Goal: Information Seeking & Learning: Learn about a topic

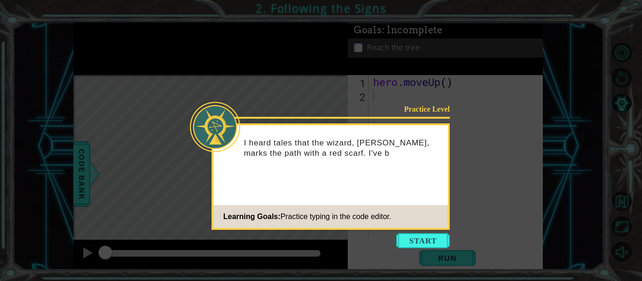
drag, startPoint x: 0, startPoint y: 0, endPoint x: 258, endPoint y: 86, distance: 271.8
click at [258, 86] on icon at bounding box center [321, 140] width 642 height 281
click at [408, 234] on button "Start" at bounding box center [423, 240] width 54 height 15
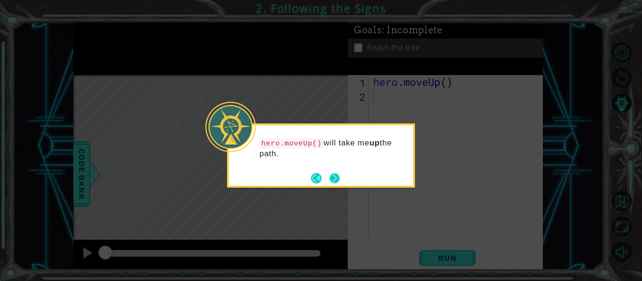
click at [336, 177] on button "Next" at bounding box center [334, 178] width 10 height 10
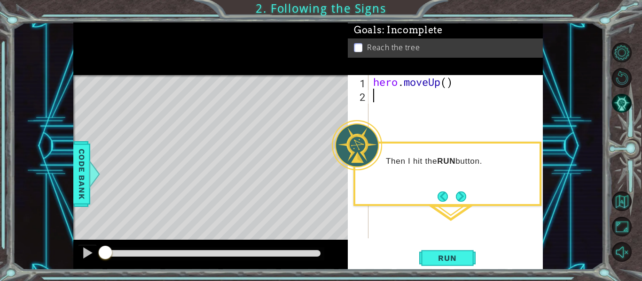
click at [395, 102] on div "hero . moveUp ( )" at bounding box center [458, 170] width 174 height 191
click at [460, 200] on button "Next" at bounding box center [461, 197] width 10 height 10
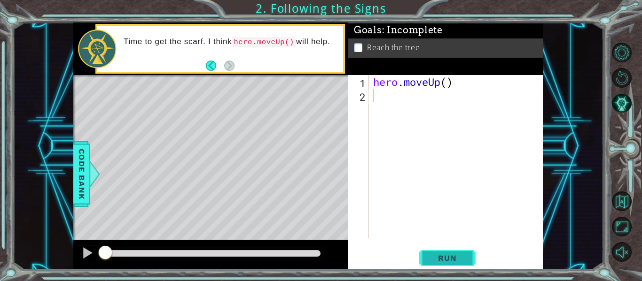
click at [450, 263] on span "Run" at bounding box center [446, 258] width 37 height 9
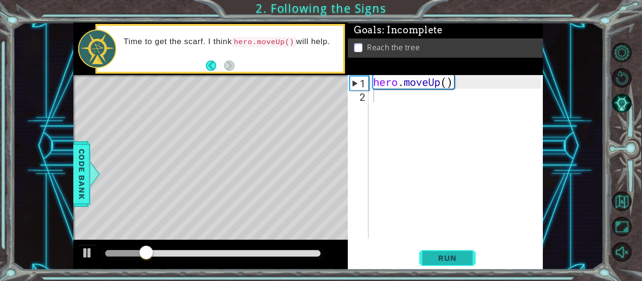
click at [450, 261] on span "Run" at bounding box center [446, 258] width 37 height 9
type textarea "H"
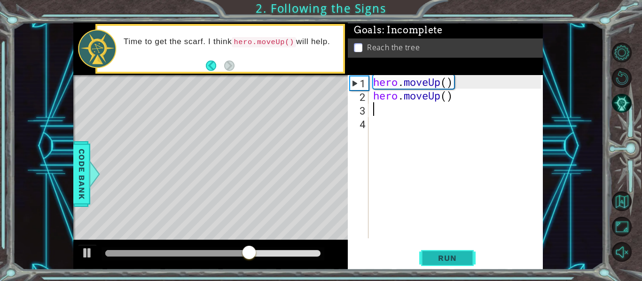
click at [446, 258] on span "Run" at bounding box center [446, 258] width 37 height 9
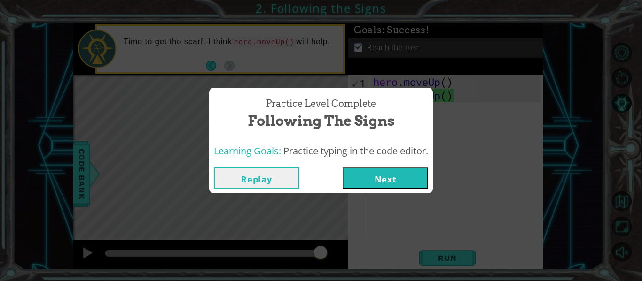
click at [381, 179] on button "Next" at bounding box center [384, 178] width 85 height 21
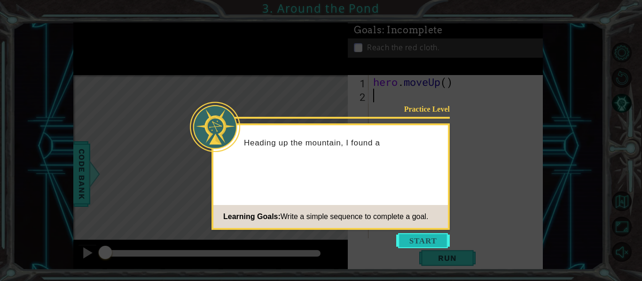
click at [422, 240] on button "Start" at bounding box center [423, 240] width 54 height 15
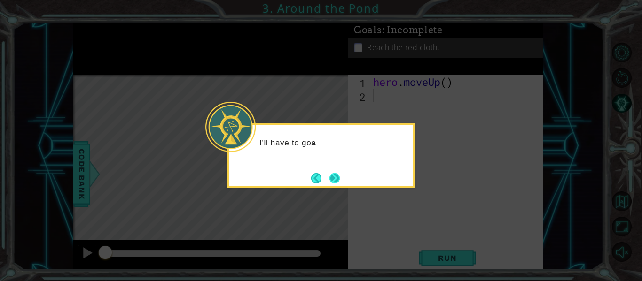
click at [335, 184] on button "Next" at bounding box center [334, 178] width 10 height 10
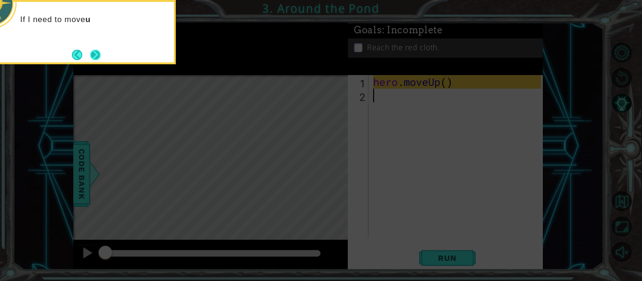
click at [101, 56] on button "Next" at bounding box center [95, 54] width 11 height 11
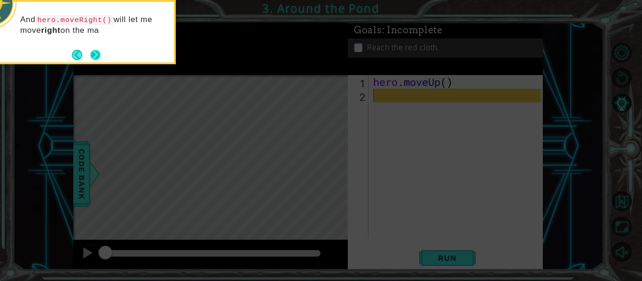
click at [94, 56] on button "Next" at bounding box center [95, 55] width 10 height 10
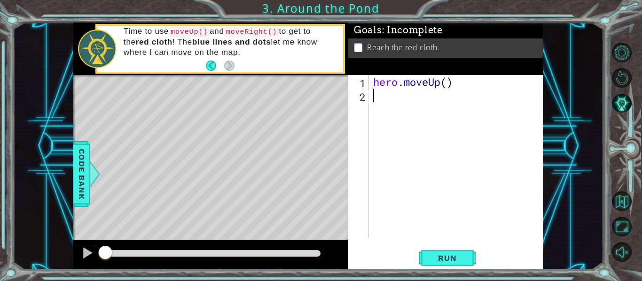
click at [450, 76] on div "hero . moveUp ( )" at bounding box center [458, 170] width 174 height 191
type textarea "hero.moveUp(2)"
click at [377, 96] on div "hero . moveUp ( 2 )" at bounding box center [458, 170] width 174 height 191
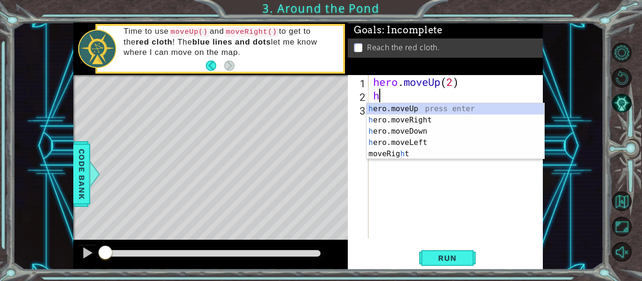
type textarea "her"
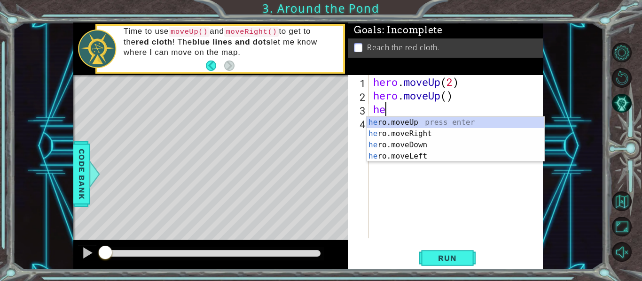
type textarea "her"
click at [424, 121] on div "her o.moveUp press enter her o.moveRight press enter her o.moveDown press enter…" at bounding box center [455, 151] width 178 height 68
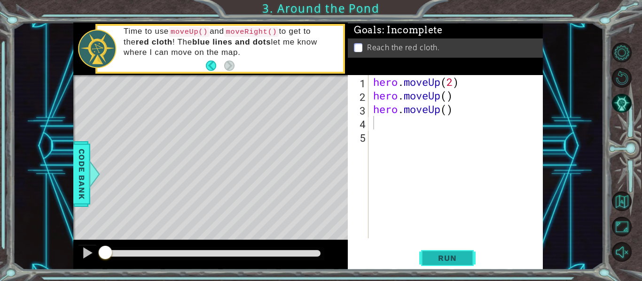
click at [445, 261] on span "Run" at bounding box center [446, 258] width 37 height 9
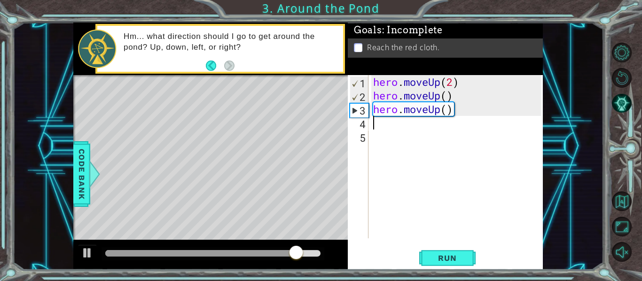
click at [429, 102] on div "hero . moveUp ( 2 ) hero . moveUp ( ) hero . moveUp ( )" at bounding box center [458, 170] width 174 height 191
click at [432, 106] on div "hero . moveUp ( 2 ) hero . moveUp ( ) hero . moveUp ( )" at bounding box center [458, 170] width 174 height 191
click at [439, 108] on div "hero . moveUp ( 2 ) hero . moveUp ( ) hero . moveUp ( )" at bounding box center [458, 170] width 174 height 191
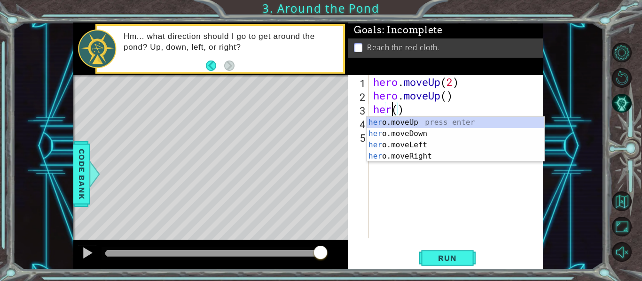
scroll to position [0, 1]
click at [418, 157] on div "her o.moveUp press enter her o.moveDown press enter her o.moveLeft press enter …" at bounding box center [455, 151] width 178 height 68
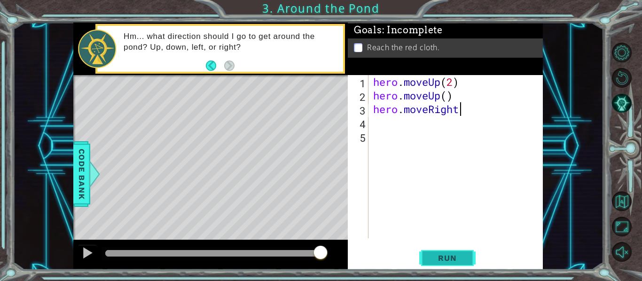
click at [454, 262] on span "Run" at bounding box center [446, 258] width 37 height 9
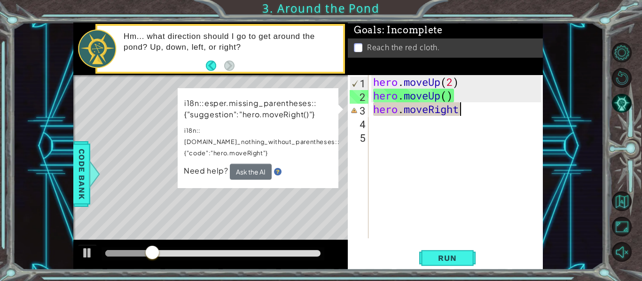
click at [306, 109] on p "i18n::esper.missing_parentheses::{"suggestion":"hero.moveRight()"}" at bounding box center [261, 109] width 155 height 23
click at [257, 164] on button "Ask the AI" at bounding box center [251, 172] width 42 height 16
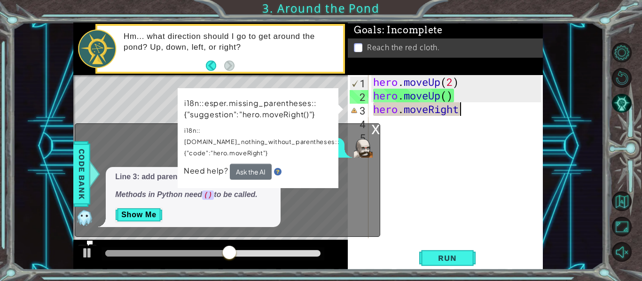
click at [375, 131] on div "x" at bounding box center [375, 128] width 8 height 9
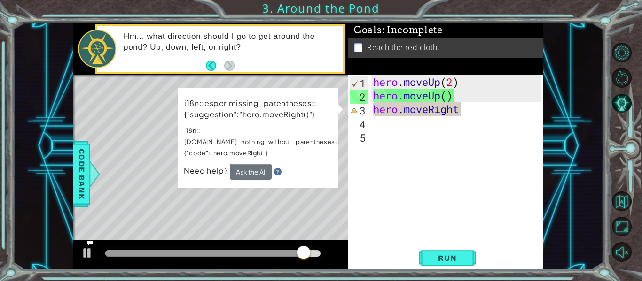
click at [360, 98] on div "2" at bounding box center [358, 97] width 19 height 14
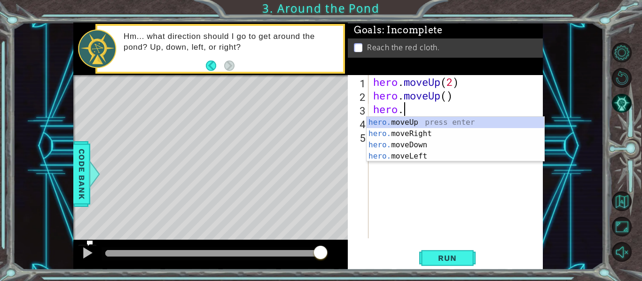
type textarea "h"
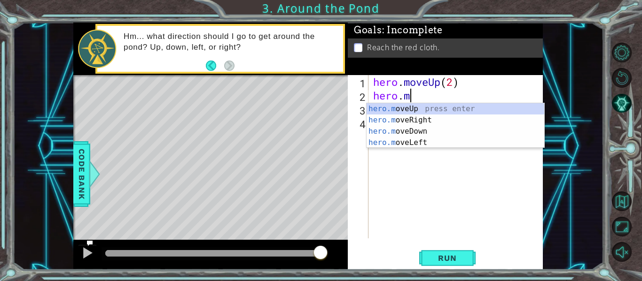
type textarea "h"
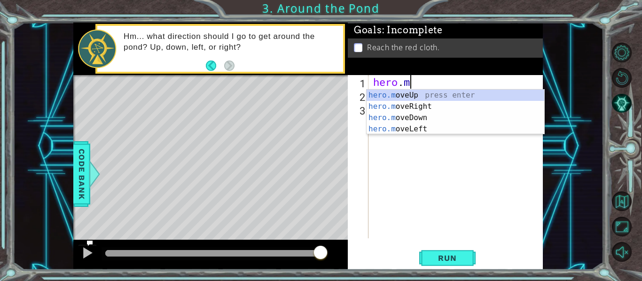
type textarea "h"
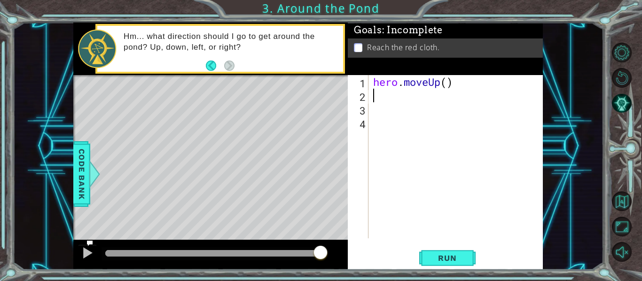
type textarea "he"
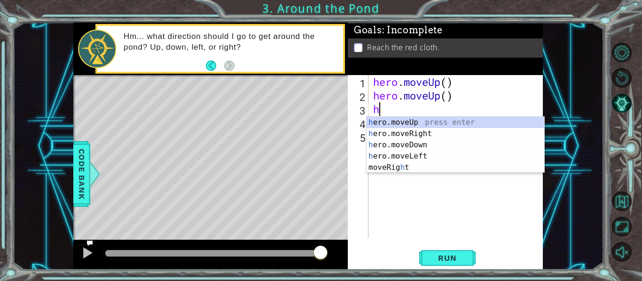
type textarea "her"
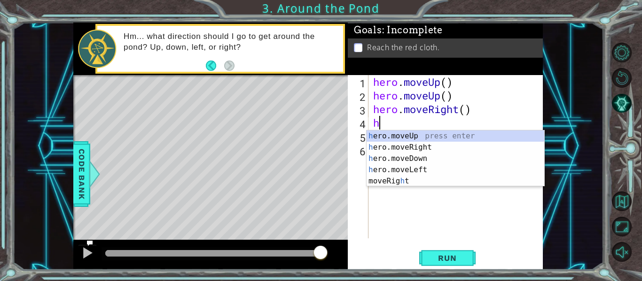
type textarea "he"
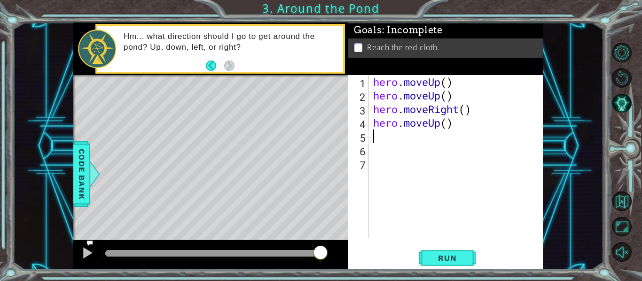
type textarea "]"
click at [437, 260] on span "Run" at bounding box center [446, 258] width 37 height 9
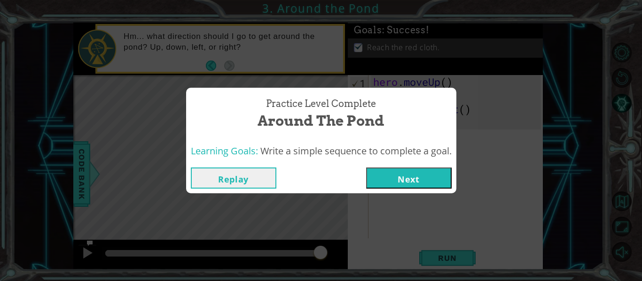
click at [403, 189] on div "Replay Next" at bounding box center [321, 178] width 270 height 31
click at [405, 180] on button "Next" at bounding box center [408, 178] width 85 height 21
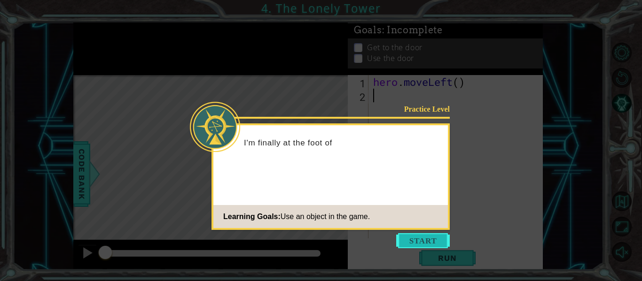
click at [440, 241] on button "Start" at bounding box center [423, 240] width 54 height 15
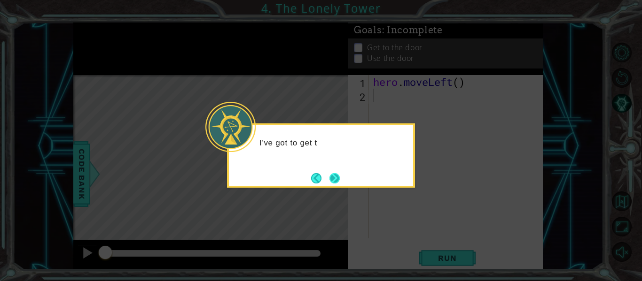
click at [329, 180] on button "Next" at bounding box center [334, 178] width 10 height 10
click at [330, 178] on button "Next" at bounding box center [334, 178] width 10 height 10
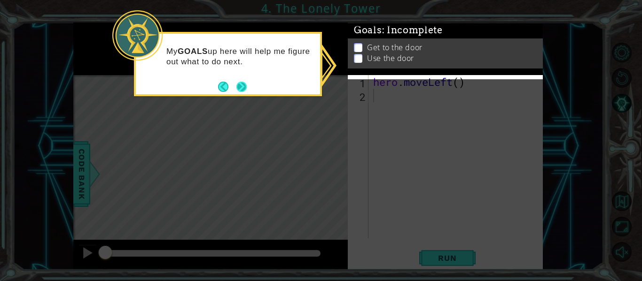
click at [237, 85] on button "Next" at bounding box center [241, 87] width 10 height 10
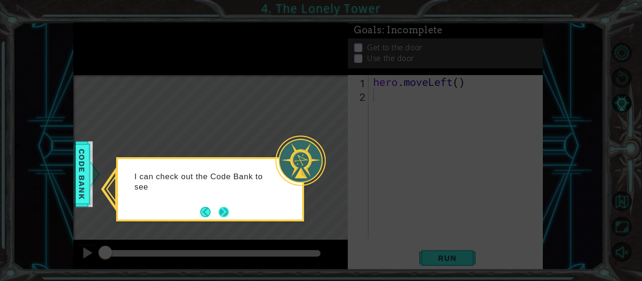
click at [222, 204] on div "I can check out the Code Bank to see" at bounding box center [210, 184] width 184 height 51
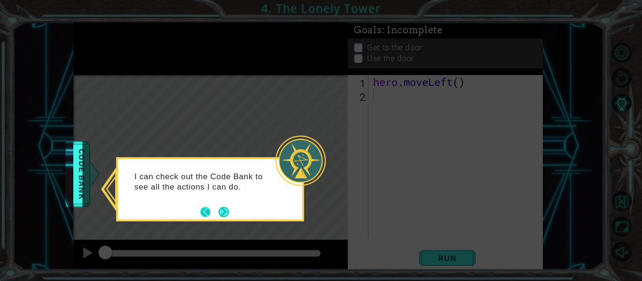
click at [216, 210] on button "Back" at bounding box center [209, 212] width 18 height 10
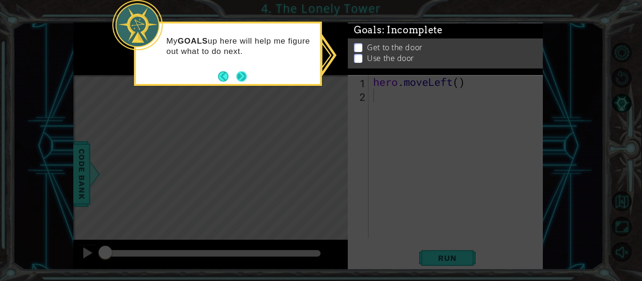
click at [243, 76] on button "Next" at bounding box center [241, 76] width 10 height 10
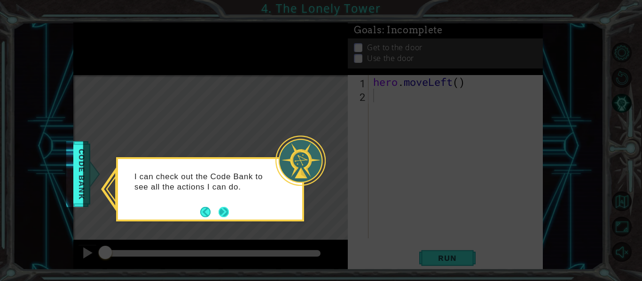
click at [218, 208] on button "Next" at bounding box center [223, 212] width 10 height 10
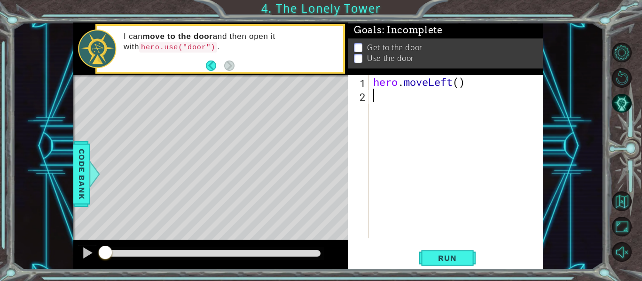
type textarea "he"
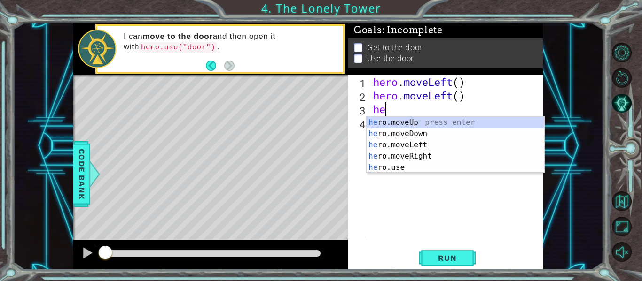
type textarea "her"
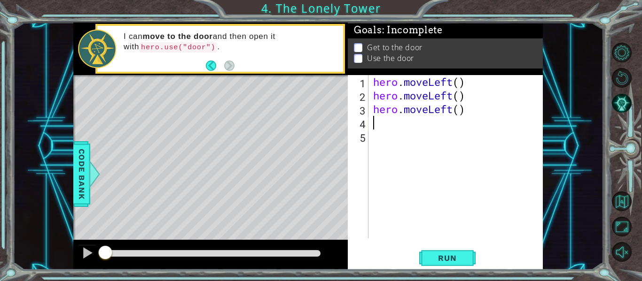
type textarea "h"
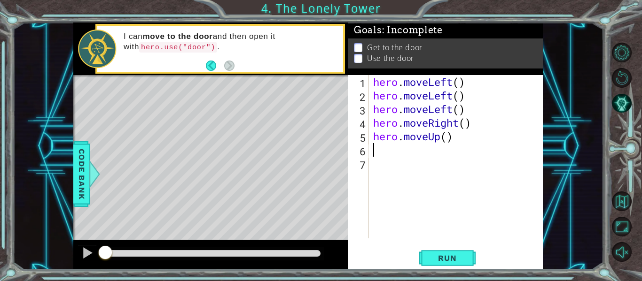
type textarea "h"
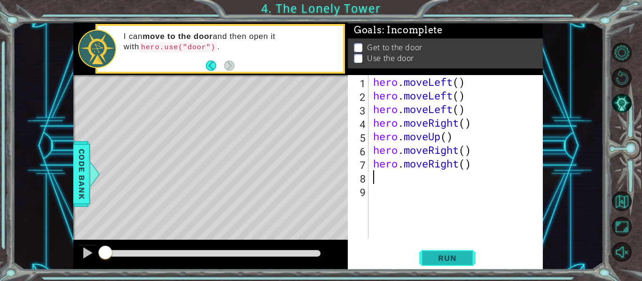
click at [464, 260] on span "Run" at bounding box center [446, 258] width 37 height 9
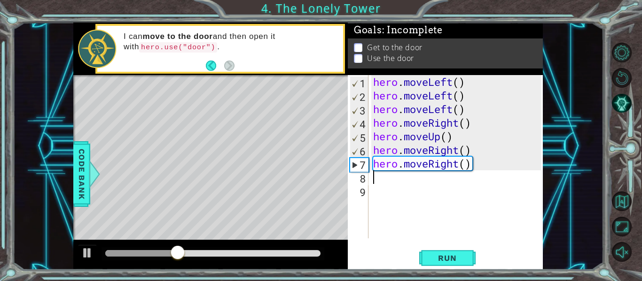
click at [479, 172] on div "hero . moveLeft ( ) hero . moveLeft ( ) hero . moveLeft ( ) hero . moveRight ( …" at bounding box center [458, 170] width 174 height 191
click at [459, 163] on div "hero . moveLeft ( ) hero . moveLeft ( ) hero . moveLeft ( ) hero . moveRight ( …" at bounding box center [458, 170] width 174 height 191
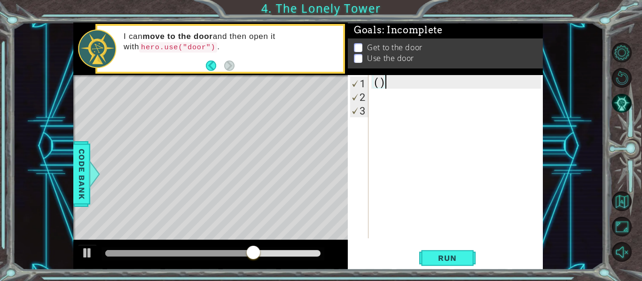
click at [396, 85] on div "( )" at bounding box center [458, 170] width 174 height 191
type textarea "("
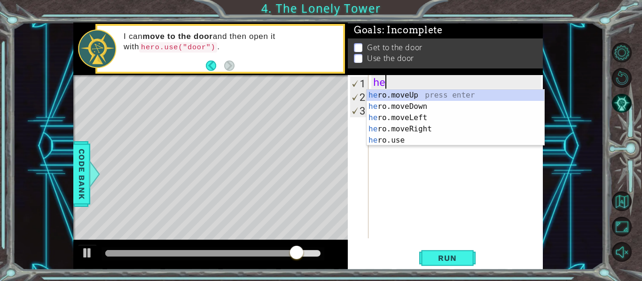
scroll to position [0, 0]
type textarea "hero"
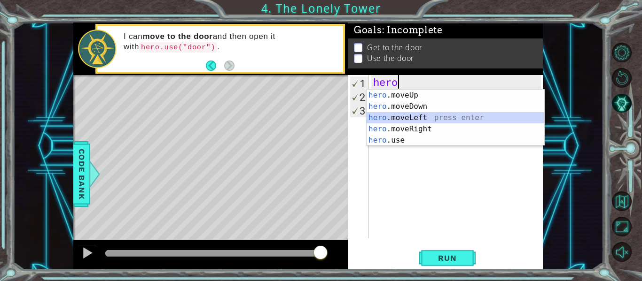
scroll to position [0, 0]
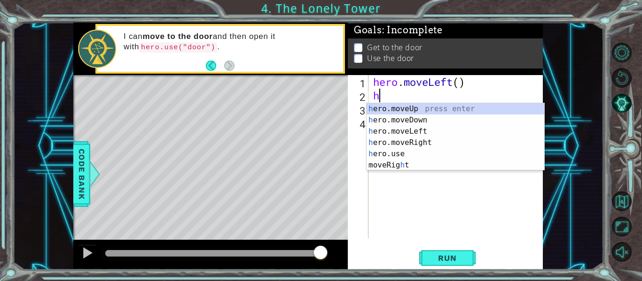
type textarea "he"
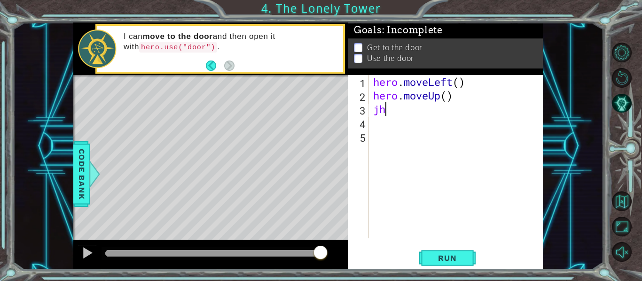
type textarea "j"
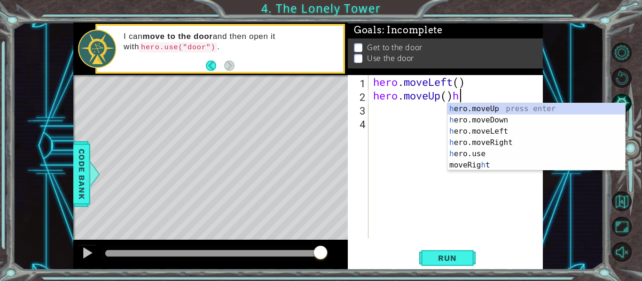
type textarea "hero.moveUp()"
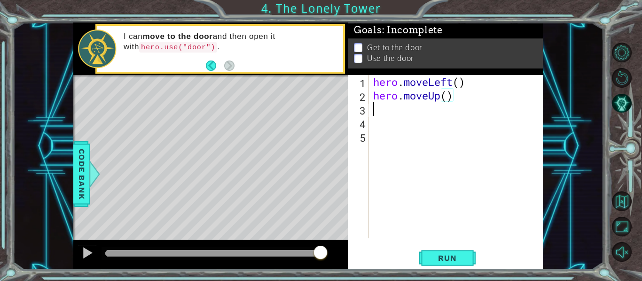
scroll to position [0, 0]
type textarea "h"
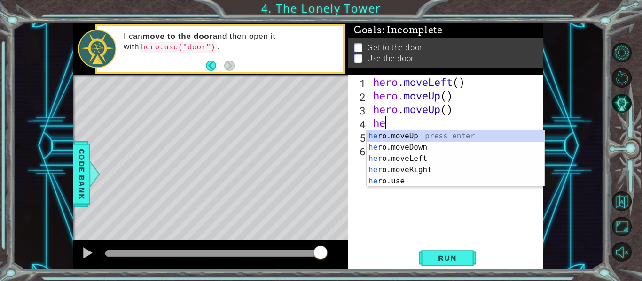
type textarea "her"
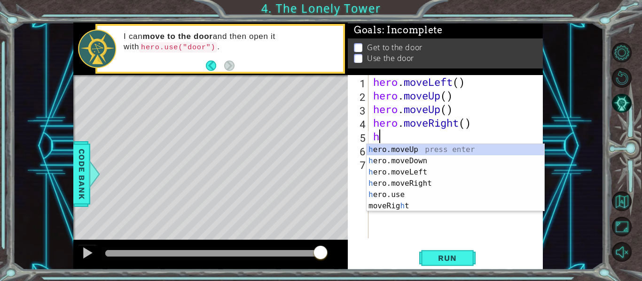
type textarea "he"
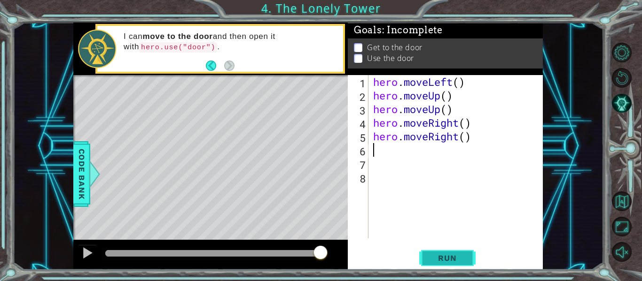
click at [425, 249] on button "Run" at bounding box center [447, 258] width 56 height 19
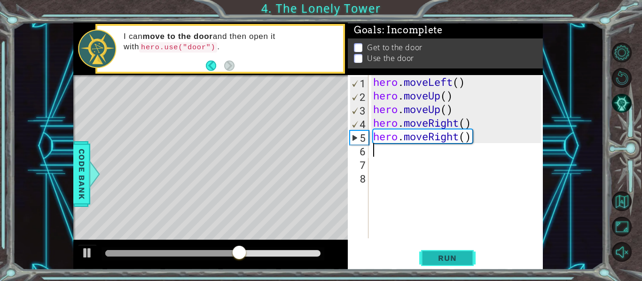
click at [442, 251] on button "Run" at bounding box center [447, 258] width 56 height 19
click at [438, 260] on span "Run" at bounding box center [446, 258] width 37 height 9
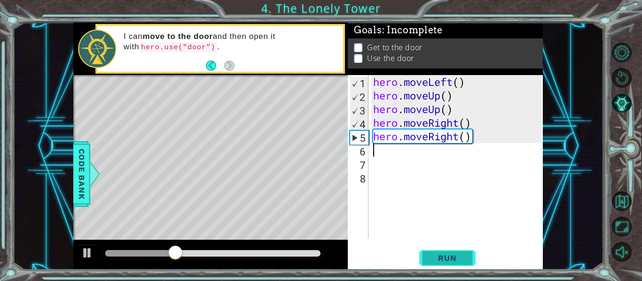
click at [435, 260] on span "Run" at bounding box center [446, 258] width 37 height 9
click at [486, 142] on div "hero . moveLeft ( ) hero . moveUp ( ) hero . moveUp ( ) hero . moveRight ( ) he…" at bounding box center [458, 170] width 174 height 191
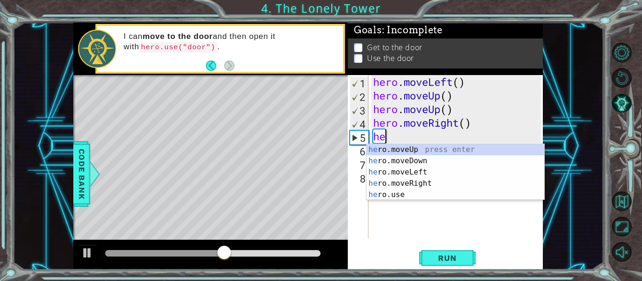
type textarea "h"
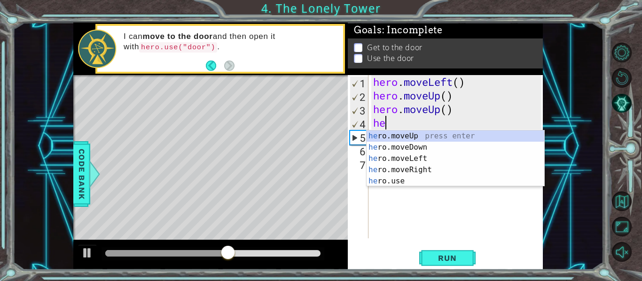
type textarea "h"
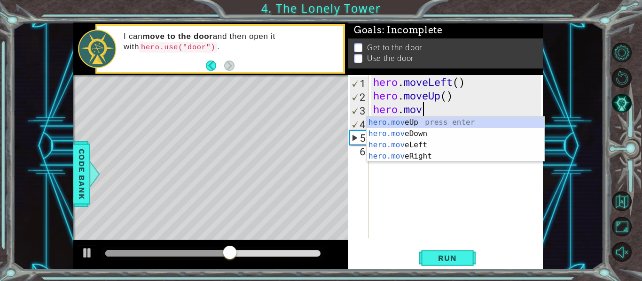
type textarea "h"
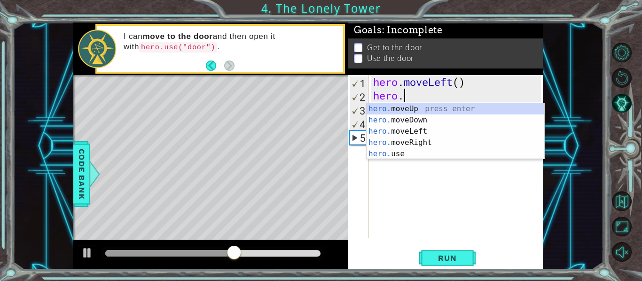
type textarea "h"
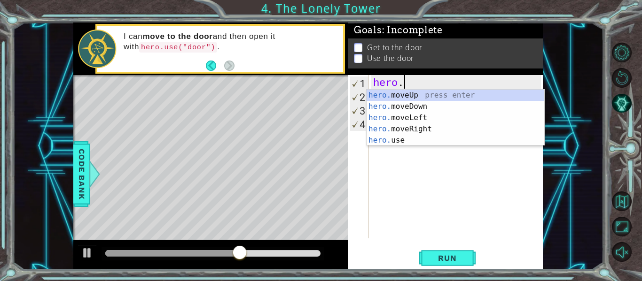
type textarea "h"
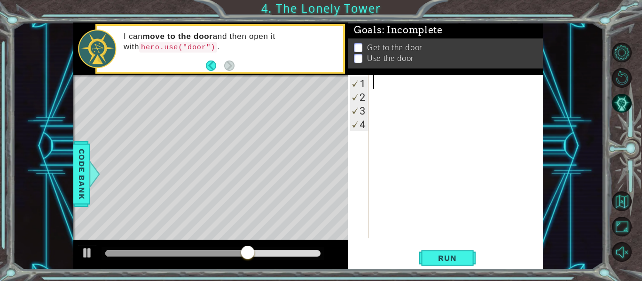
type textarea "h"
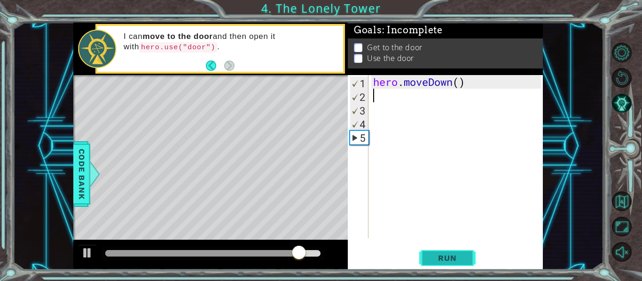
click at [445, 257] on span "Run" at bounding box center [446, 258] width 37 height 9
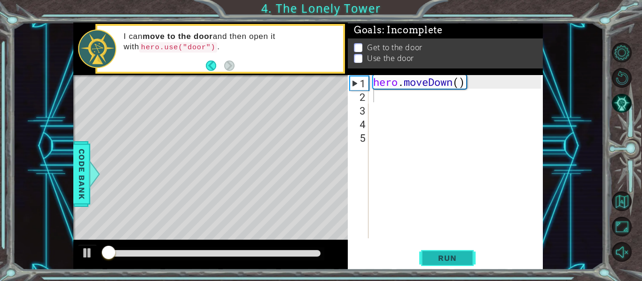
click at [445, 257] on span "Run" at bounding box center [446, 258] width 37 height 9
click at [456, 85] on div "hero . moveDown ( )" at bounding box center [458, 170] width 174 height 191
click at [462, 86] on div "hero . moveDown ( )" at bounding box center [458, 170] width 174 height 191
click at [470, 83] on div "hero . moveDown ( )" at bounding box center [458, 170] width 174 height 191
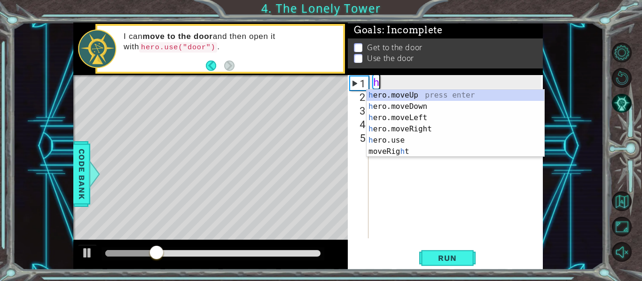
type textarea "h"
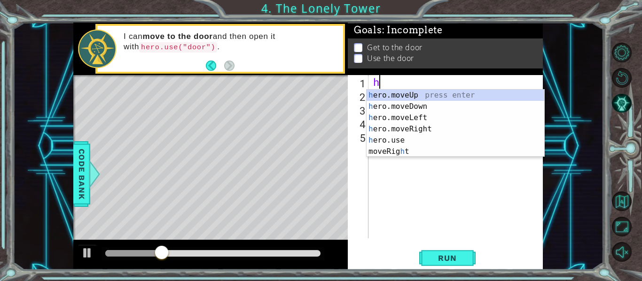
type textarea "he"
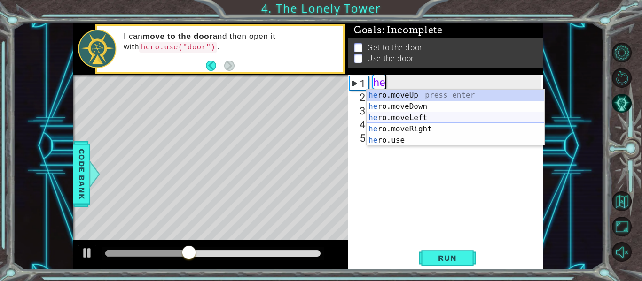
click at [417, 118] on div "he ro.moveUp press enter he ro.moveDown press enter he ro.moveLeft press enter …" at bounding box center [455, 129] width 178 height 79
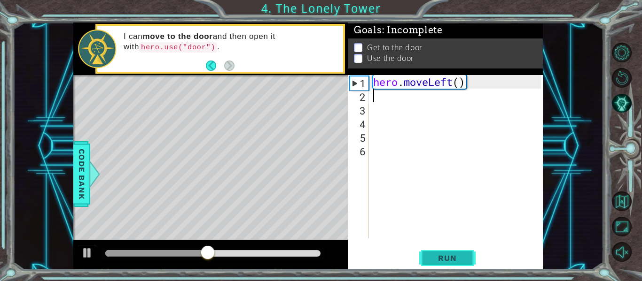
click at [440, 250] on button "Run" at bounding box center [447, 258] width 56 height 19
type textarea "h"
click at [453, 266] on button "Run" at bounding box center [447, 258] width 56 height 19
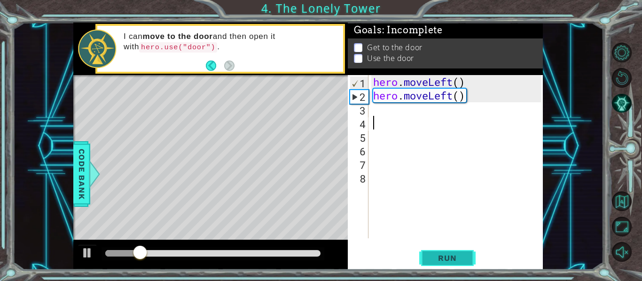
type textarea "h"
click at [469, 262] on button "Run" at bounding box center [447, 258] width 56 height 19
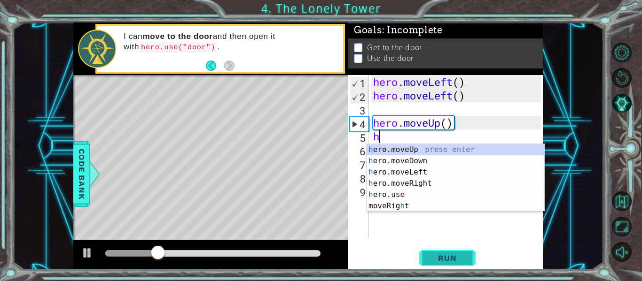
type textarea "he"
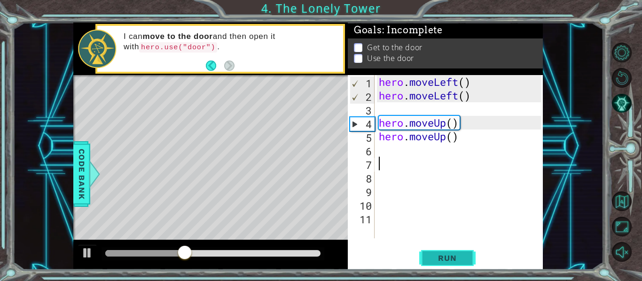
click at [469, 262] on button "Run" at bounding box center [447, 258] width 56 height 19
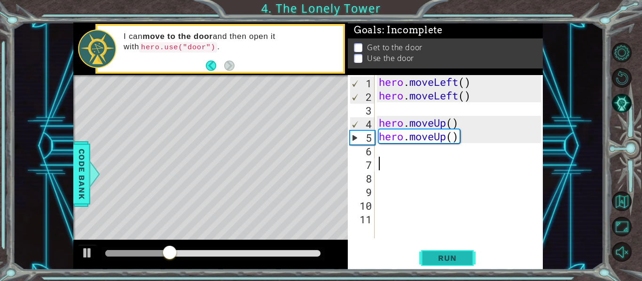
type textarea "h"
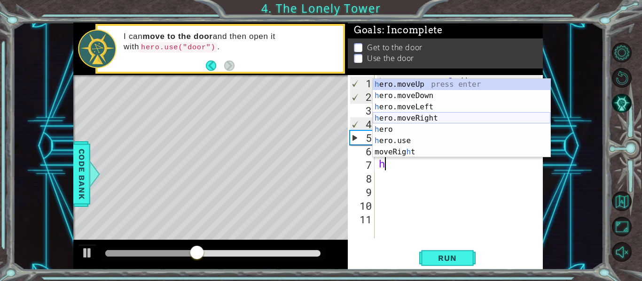
click at [417, 120] on div "h ero.moveUp press enter h ero.moveDown press enter h ero.moveLeft press enter …" at bounding box center [461, 129] width 178 height 101
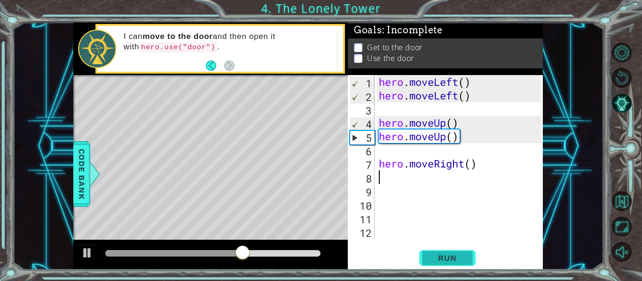
click at [452, 257] on span "Run" at bounding box center [446, 258] width 37 height 9
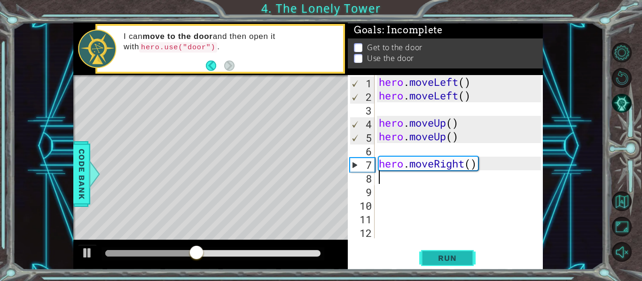
type textarea "h"
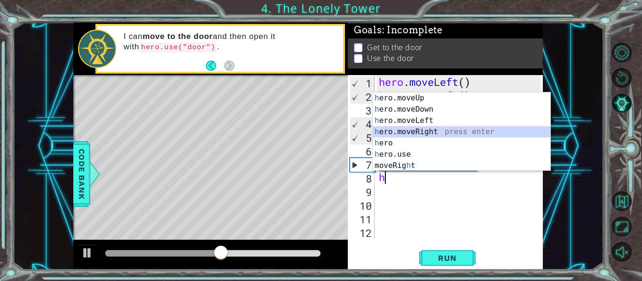
click at [402, 128] on div "h ero.moveUp press enter h ero.moveDown press enter h ero.moveLeft press enter …" at bounding box center [461, 143] width 178 height 101
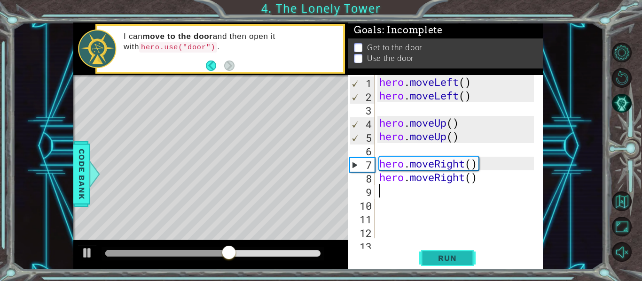
click at [421, 259] on button "Run" at bounding box center [447, 258] width 56 height 19
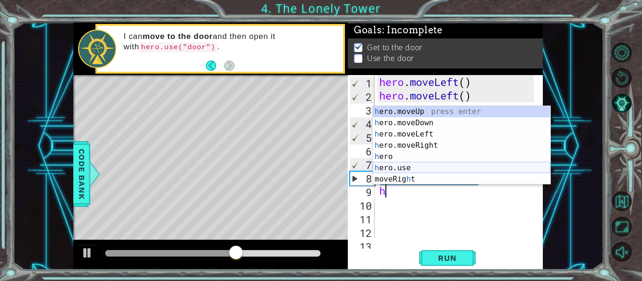
click at [416, 171] on div "h ero.moveUp press enter h ero.moveDown press enter h ero.moveLeft press enter …" at bounding box center [461, 156] width 178 height 101
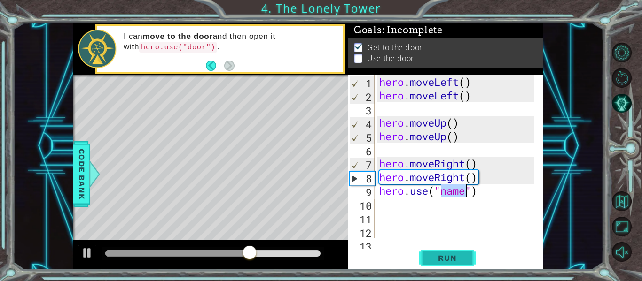
click at [433, 254] on span "Run" at bounding box center [446, 258] width 37 height 9
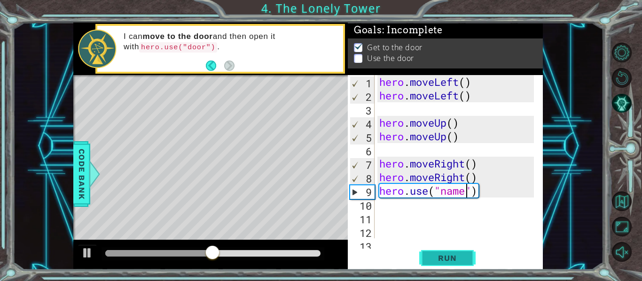
click at [436, 251] on button "Run" at bounding box center [447, 258] width 56 height 19
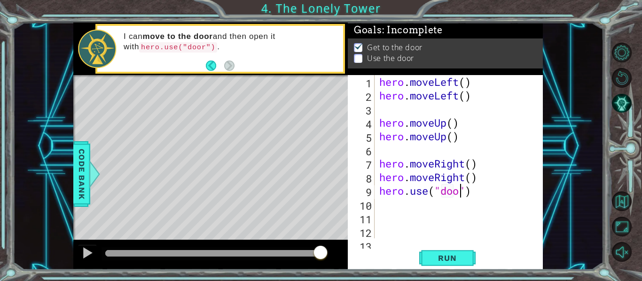
scroll to position [0, 4]
type textarea "hero.use("door")"
click at [465, 240] on div "hero.use("door") 1 2 3 4 5 6 7 8 9 10 11 12 13 hero . moveLeft ( ) hero . moveL…" at bounding box center [445, 172] width 195 height 195
click at [459, 256] on span "Run" at bounding box center [446, 258] width 37 height 9
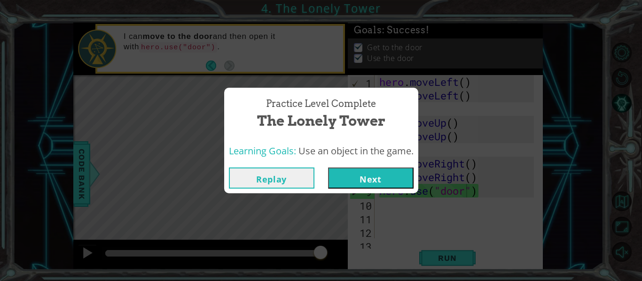
click at [409, 181] on button "Next" at bounding box center [370, 178] width 85 height 21
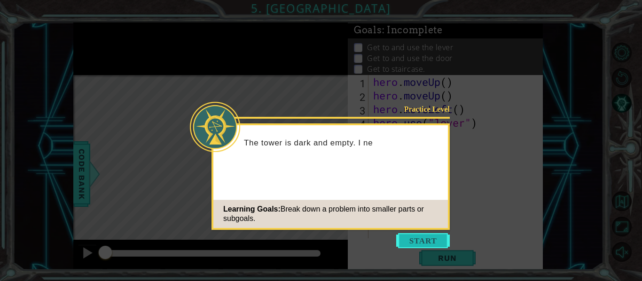
click at [413, 241] on button "Start" at bounding box center [423, 240] width 54 height 15
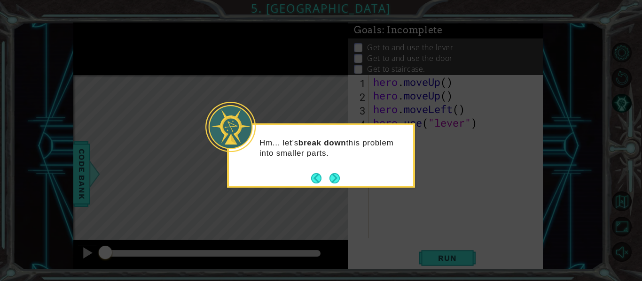
click at [340, 176] on div "Hm... let's break down this problem into smaller parts." at bounding box center [321, 152] width 184 height 47
click at [335, 178] on button "Next" at bounding box center [334, 178] width 10 height 10
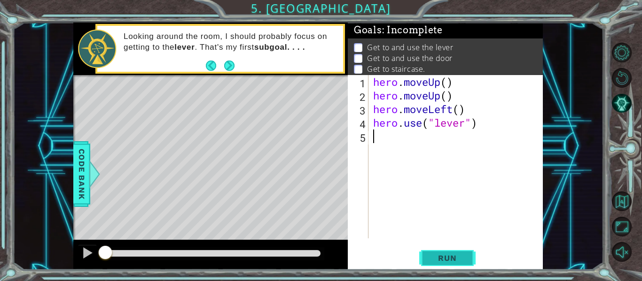
click at [439, 261] on span "Run" at bounding box center [446, 258] width 37 height 9
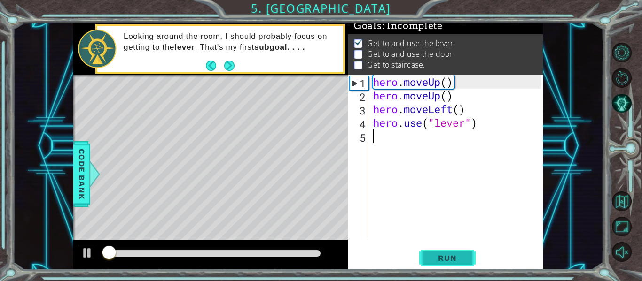
scroll to position [8, 0]
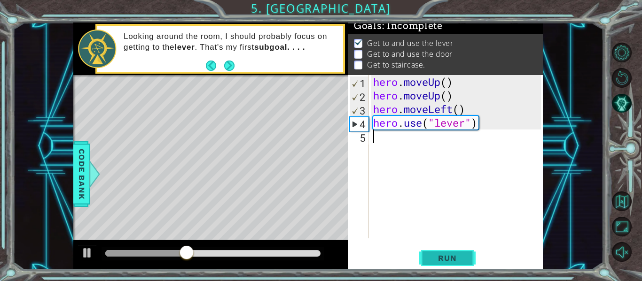
type textarea "h"
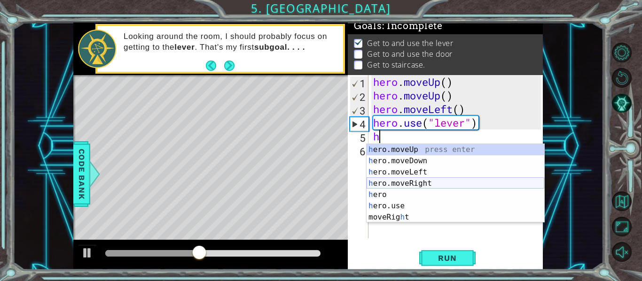
click at [401, 185] on div "h ero.moveUp press enter h ero.moveDown press enter h ero.moveLeft press enter …" at bounding box center [455, 194] width 178 height 101
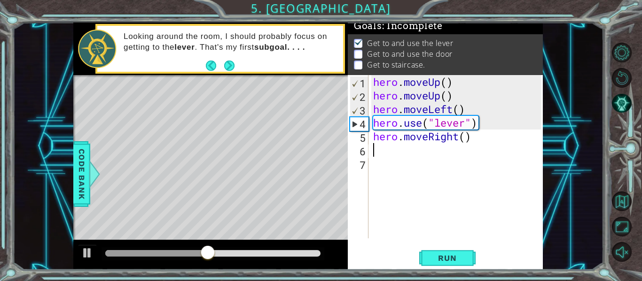
click at [462, 131] on div "hero . moveUp ( ) hero . moveUp ( ) hero . moveLeft ( ) hero . use ( "lever" ) …" at bounding box center [458, 170] width 174 height 191
click at [467, 135] on div "hero . moveUp ( ) hero . moveUp ( ) hero . moveLeft ( ) hero . use ( "lever" ) …" at bounding box center [458, 170] width 174 height 191
type textarea "hero.moveRight(3)"
click at [498, 136] on div "hero . moveUp ( ) hero . moveUp ( ) hero . moveLeft ( ) hero . use ( "lever" ) …" at bounding box center [458, 170] width 174 height 191
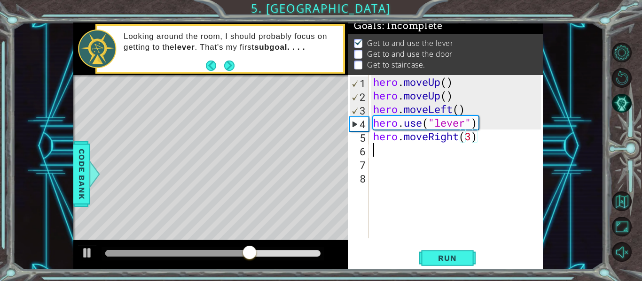
scroll to position [0, 0]
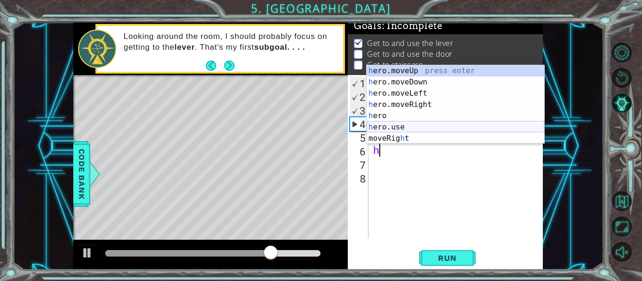
click at [395, 127] on div "h ero.moveUp press enter h ero.moveDown press enter h ero.moveLeft press enter …" at bounding box center [455, 115] width 178 height 101
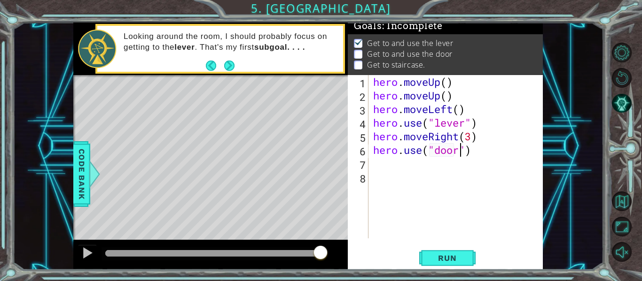
scroll to position [0, 4]
click at [449, 250] on button "Run" at bounding box center [447, 258] width 56 height 19
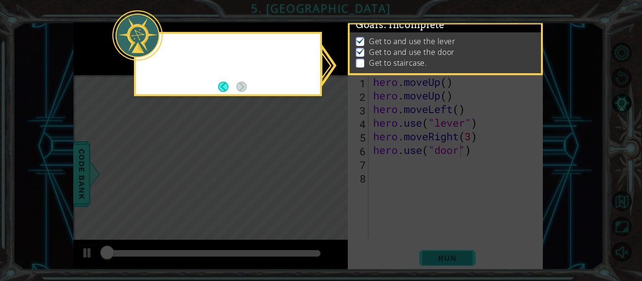
scroll to position [8, 0]
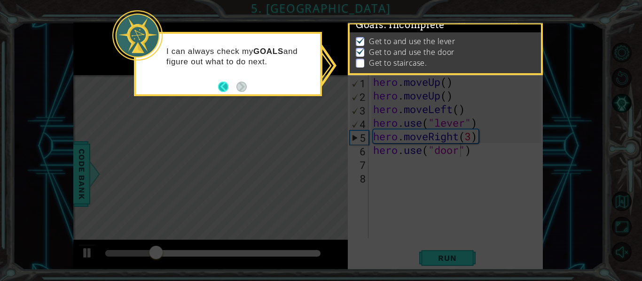
click at [221, 83] on button "Back" at bounding box center [227, 87] width 18 height 10
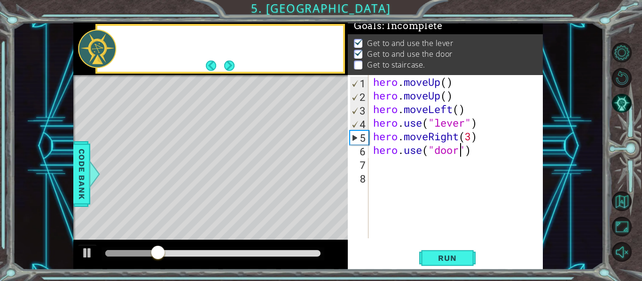
scroll to position [7, 0]
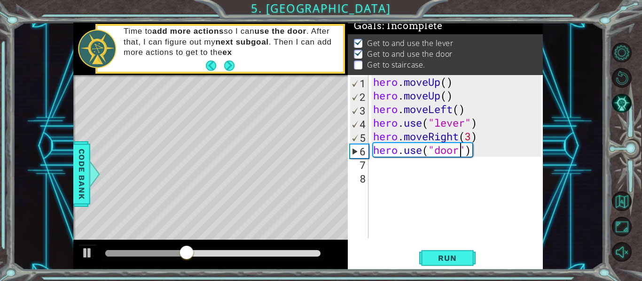
click at [514, 134] on div "hero . moveUp ( ) hero . moveUp ( ) hero . moveLeft ( ) hero . use ( "lever" ) …" at bounding box center [458, 170] width 174 height 191
click at [504, 149] on div "hero . moveUp ( ) hero . moveUp ( ) hero . moveLeft ( ) hero . use ( "lever" ) …" at bounding box center [458, 170] width 174 height 191
type textarea "hero.use("door")"
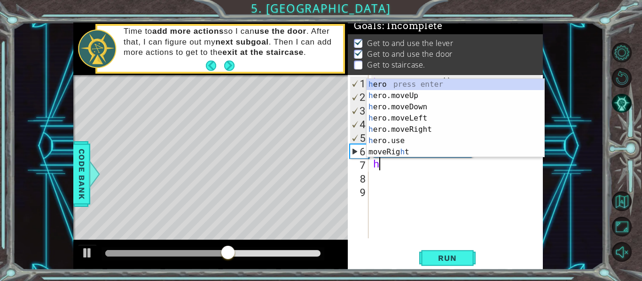
type textarea "he"
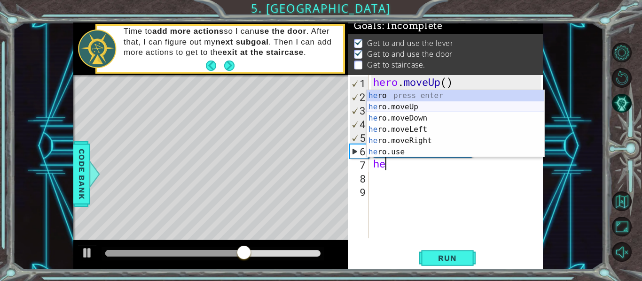
click at [412, 109] on div "he ro press enter he ro.moveUp press enter he ro.moveDown press enter he ro.mov…" at bounding box center [455, 135] width 178 height 90
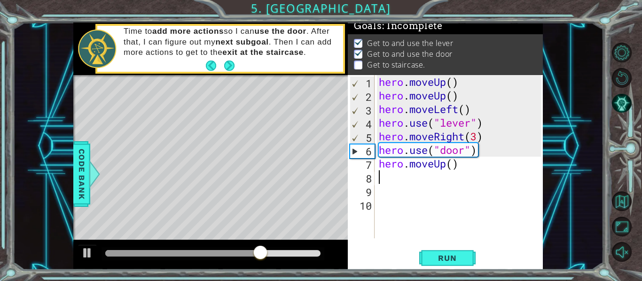
click at [455, 169] on div "hero . moveUp ( ) hero . moveUp ( ) hero . moveLeft ( ) hero . use ( "lever" ) …" at bounding box center [461, 170] width 169 height 191
type textarea "hero.moveUp(2)"
click at [486, 173] on div "hero . moveUp ( ) hero . moveUp ( ) hero . moveLeft ( ) hero . use ( "lever" ) …" at bounding box center [461, 170] width 169 height 191
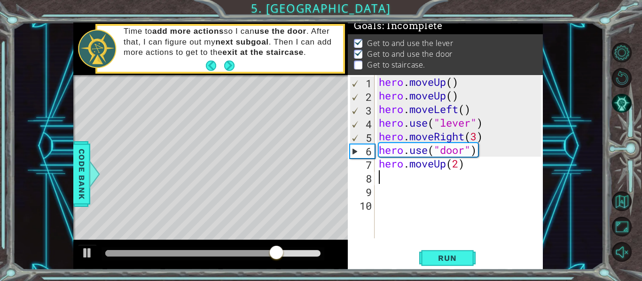
click at [478, 159] on div "hero . moveUp ( ) hero . moveUp ( ) hero . moveLeft ( ) hero . use ( "lever" ) …" at bounding box center [461, 170] width 169 height 191
type textarea "hero.moveUp(2)"
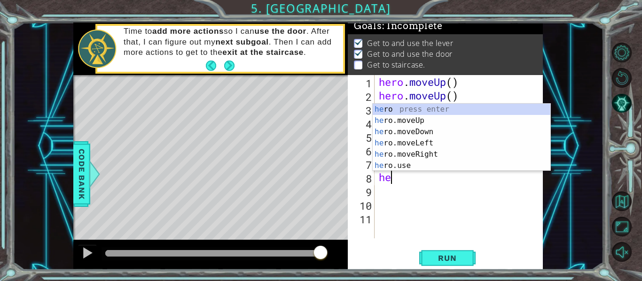
type textarea "her"
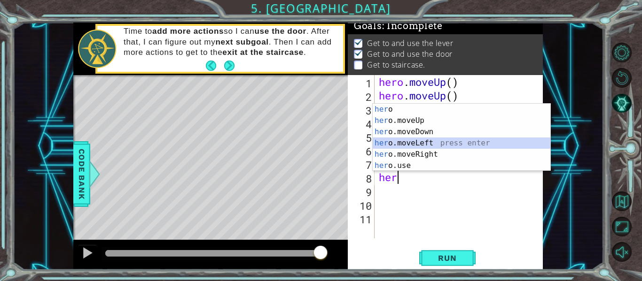
click at [447, 144] on div "her o press enter her o.moveUp press enter her o.moveDown press enter her o.mov…" at bounding box center [461, 149] width 178 height 90
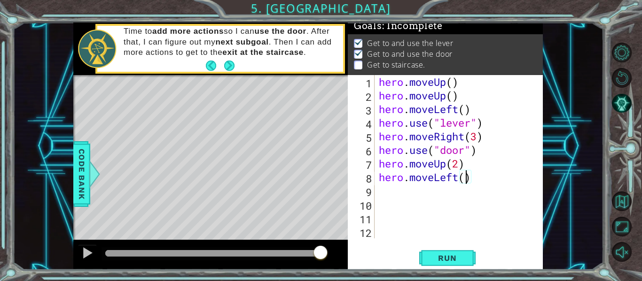
click at [464, 181] on div "hero . moveUp ( ) hero . moveUp ( ) hero . moveLeft ( ) hero . use ( "lever" ) …" at bounding box center [461, 170] width 169 height 191
type textarea "hero.moveLeft(3)"
click at [439, 256] on span "Run" at bounding box center [446, 258] width 37 height 9
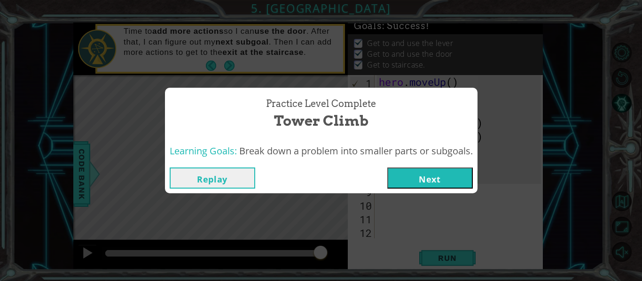
click at [423, 179] on button "Next" at bounding box center [429, 178] width 85 height 21
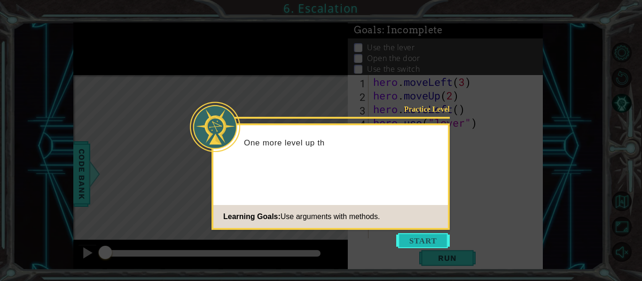
click at [438, 240] on button "Start" at bounding box center [423, 240] width 54 height 15
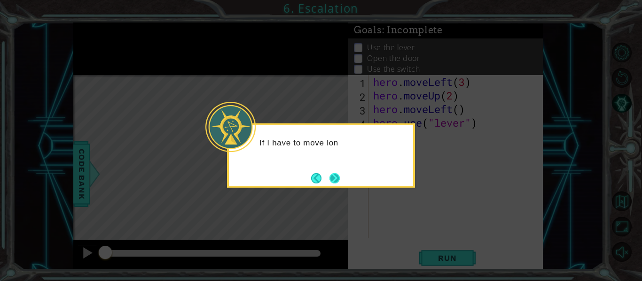
click at [340, 178] on button "Next" at bounding box center [334, 178] width 10 height 10
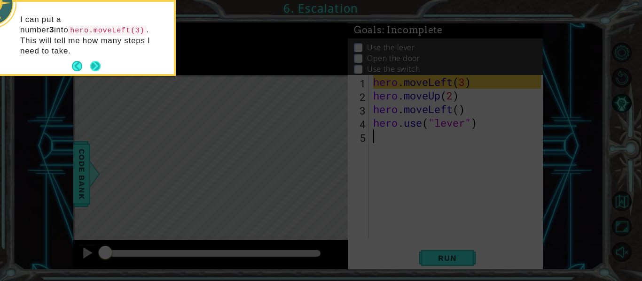
click at [93, 61] on button "Next" at bounding box center [95, 66] width 10 height 10
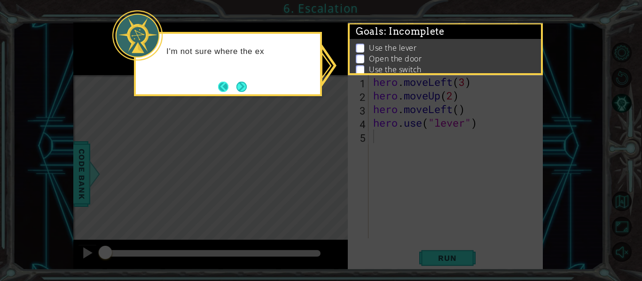
click at [229, 89] on button "Back" at bounding box center [227, 87] width 18 height 10
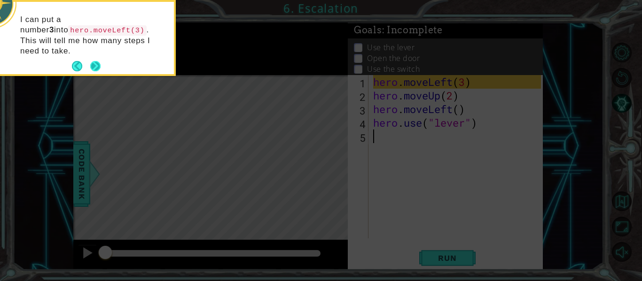
click at [101, 61] on button "Next" at bounding box center [95, 66] width 10 height 10
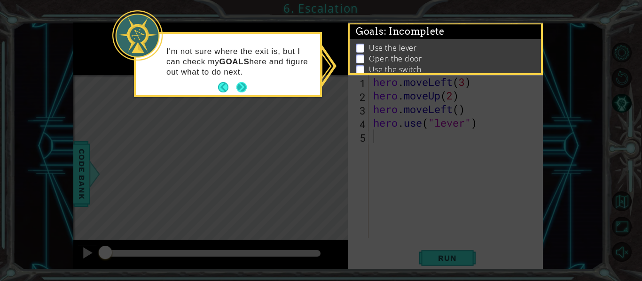
click at [247, 85] on button "Next" at bounding box center [241, 87] width 11 height 11
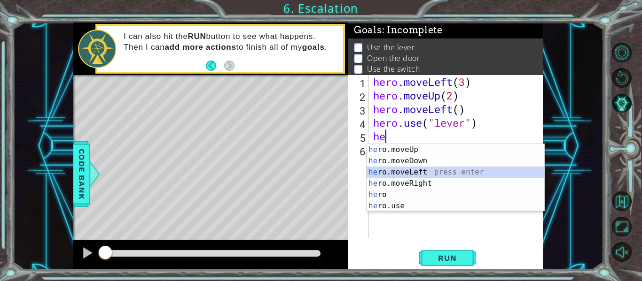
click at [375, 172] on div "he ro.moveUp press enter he ro.moveDown press enter he ro.moveLeft press enter …" at bounding box center [455, 189] width 178 height 90
type textarea "hero.moveLeft(1)"
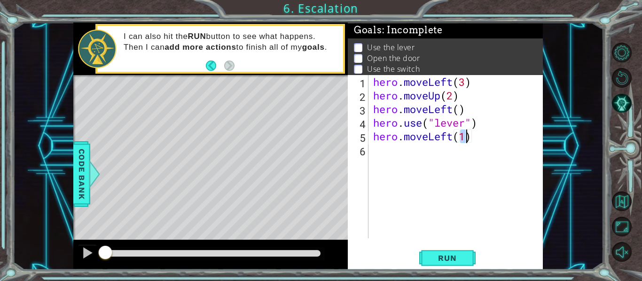
click at [507, 143] on div "hero . moveLeft ( 3 ) hero . moveUp ( 2 ) hero . moveLeft ( ) hero . use ( "lev…" at bounding box center [458, 170] width 174 height 191
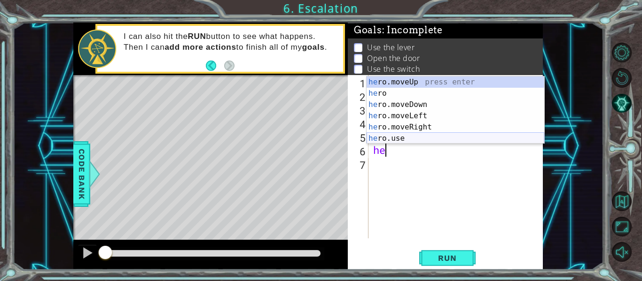
click at [464, 141] on div "he ro.moveUp press enter he ro press enter he ro.moveDown press enter he ro.mov…" at bounding box center [455, 122] width 178 height 90
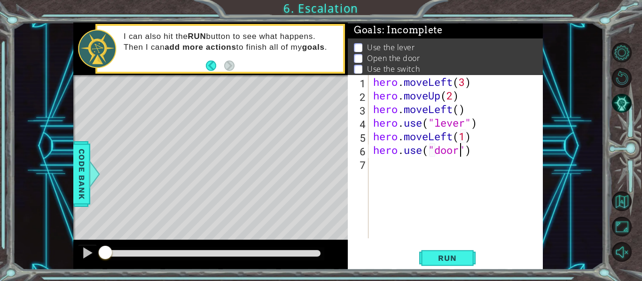
scroll to position [0, 4]
type textarea "hero.use("door")"
click at [432, 253] on button "Run" at bounding box center [447, 258] width 56 height 19
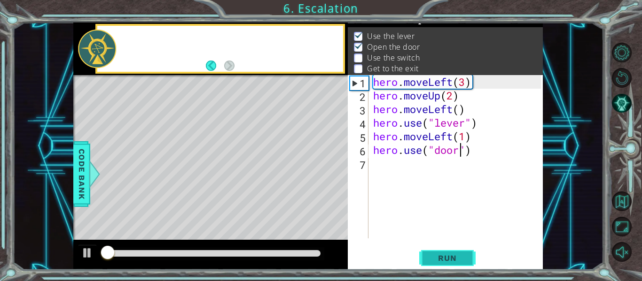
scroll to position [14, 0]
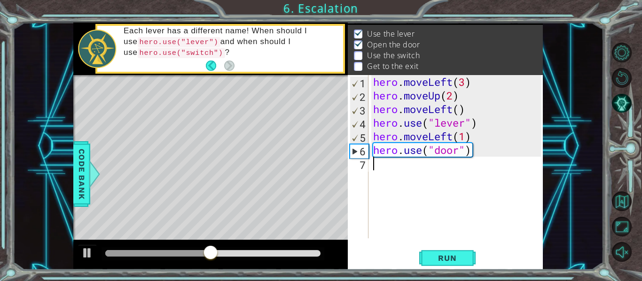
click at [466, 174] on div "hero . moveLeft ( 3 ) hero . moveUp ( 2 ) hero . moveLeft ( ) hero . use ( "lev…" at bounding box center [458, 170] width 174 height 191
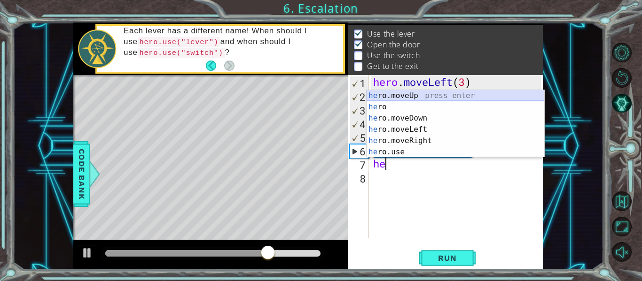
click at [406, 96] on div "he ro.moveUp press enter he ro press enter he ro.moveDown press enter he ro.mov…" at bounding box center [455, 135] width 178 height 90
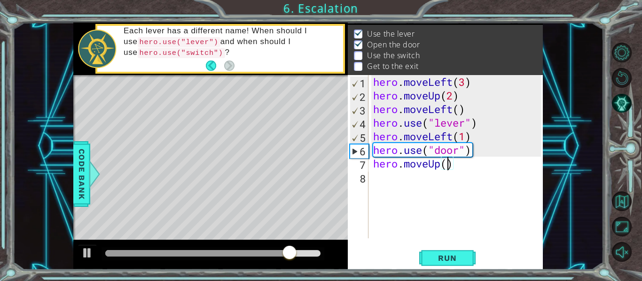
type textarea "hero.moveUp(2)"
click at [385, 177] on div "hero . moveLeft ( 3 ) hero . moveUp ( 2 ) hero . moveLeft ( ) hero . use ( "lev…" at bounding box center [458, 170] width 174 height 191
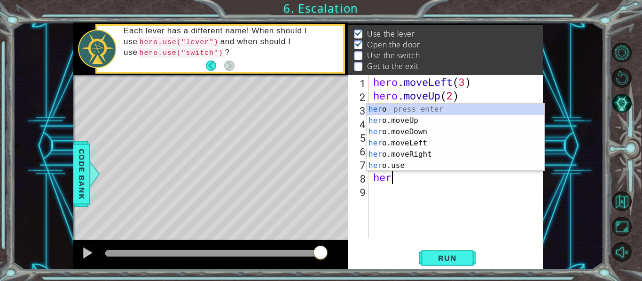
scroll to position [0, 0]
click at [408, 156] on div "her o press enter her o.moveUp press enter her o.moveDown press enter her o.mov…" at bounding box center [455, 149] width 178 height 90
type textarea "hero.moveRight(1)"
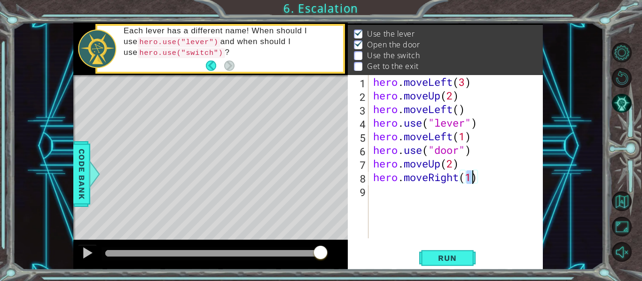
click at [493, 182] on div "hero . moveLeft ( 3 ) hero . moveUp ( 2 ) hero . moveLeft ( ) hero . use ( "lev…" at bounding box center [458, 170] width 174 height 191
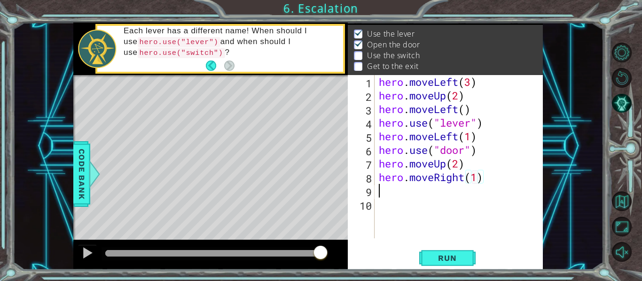
scroll to position [0, 0]
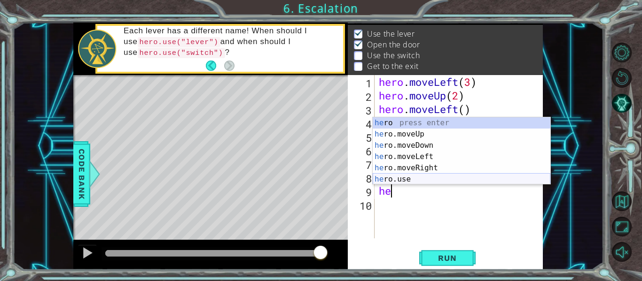
click at [435, 177] on div "he ro press enter he ro.moveUp press enter he ro.moveDown press enter he ro.mov…" at bounding box center [461, 162] width 178 height 90
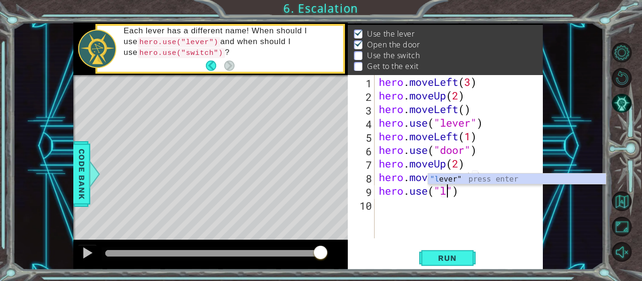
scroll to position [0, 3]
click at [435, 177] on div ""le ver" press enter" at bounding box center [517, 191] width 178 height 34
type textarea "hero.use("lever")"
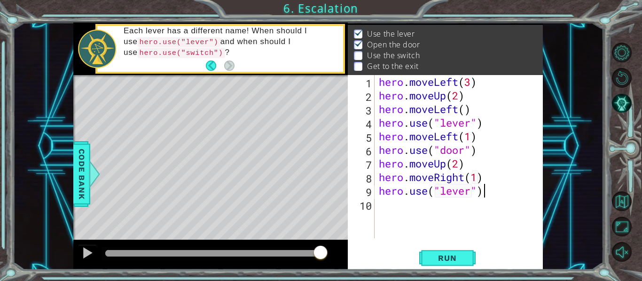
click at [486, 187] on div "hero . moveLeft ( 3 ) hero . moveUp ( 2 ) hero . moveLeft ( ) hero . use ( "lev…" at bounding box center [461, 170] width 169 height 191
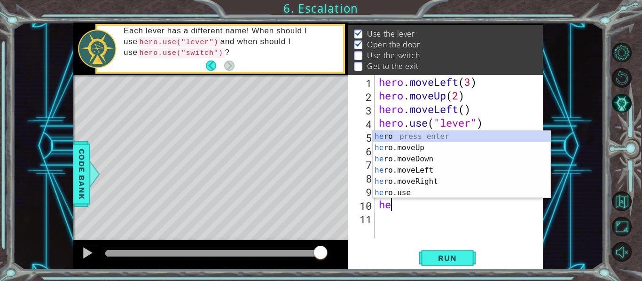
scroll to position [0, 0]
click at [462, 184] on div "her o press enter her o.moveUp press enter her o.moveDown press enter her o.mov…" at bounding box center [461, 176] width 178 height 90
type textarea "hero.moveRight(1)"
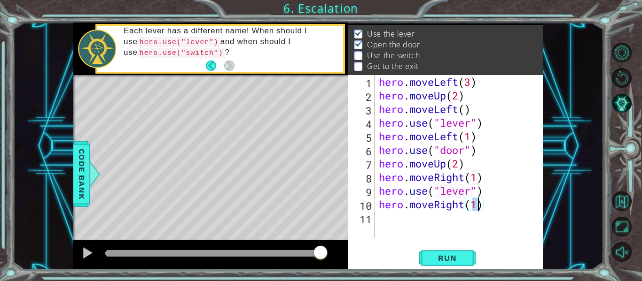
click at [504, 208] on div "hero . moveLeft ( 3 ) hero . moveUp ( 2 ) hero . moveLeft ( ) hero . use ( "lev…" at bounding box center [461, 170] width 169 height 191
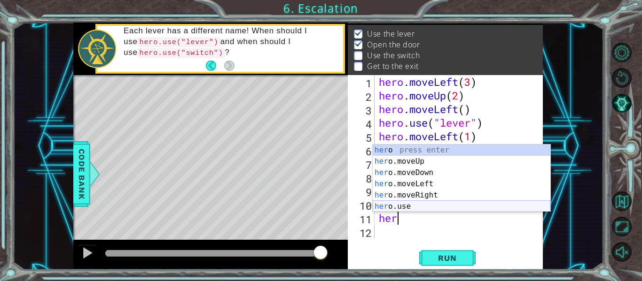
click at [469, 203] on div "her o press enter her o.moveUp press enter her o.moveDown press enter her o.mov…" at bounding box center [461, 190] width 178 height 90
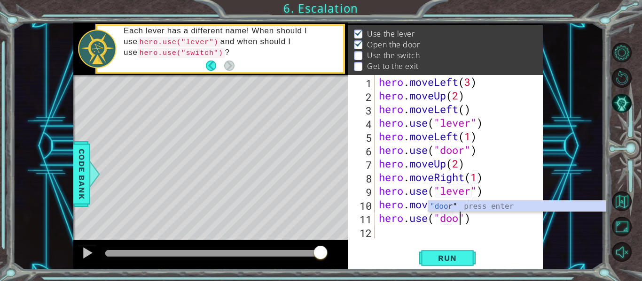
scroll to position [0, 4]
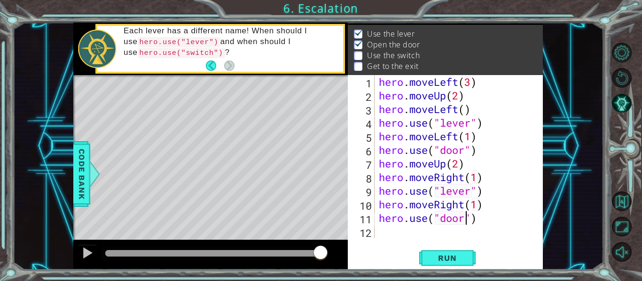
click at [455, 246] on div "hero.use("door") 1 2 3 4 5 6 7 8 9 10 11 12 hero . moveLeft ( 3 ) hero . moveUp…" at bounding box center [445, 172] width 195 height 195
click at [452, 254] on span "Run" at bounding box center [446, 258] width 37 height 9
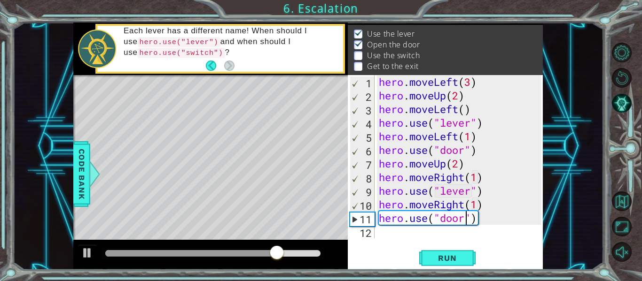
click at [479, 177] on div "hero . moveLeft ( 3 ) hero . moveUp ( 2 ) hero . moveLeft ( ) hero . use ( "lev…" at bounding box center [461, 170] width 169 height 191
click at [479, 206] on div "hero . moveLeft ( 3 ) hero . moveUp ( 2 ) hero . moveLeft ( ) hero . use ( "lev…" at bounding box center [461, 170] width 169 height 191
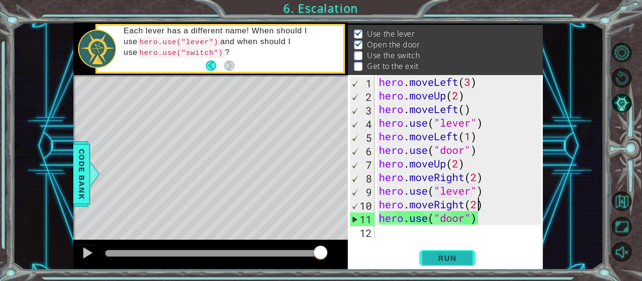
click at [444, 258] on span "Run" at bounding box center [446, 258] width 37 height 9
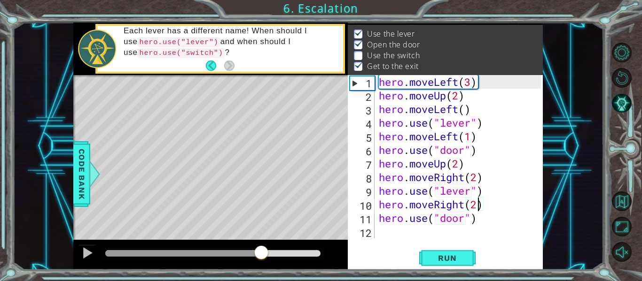
click at [262, 255] on div at bounding box center [212, 253] width 215 height 7
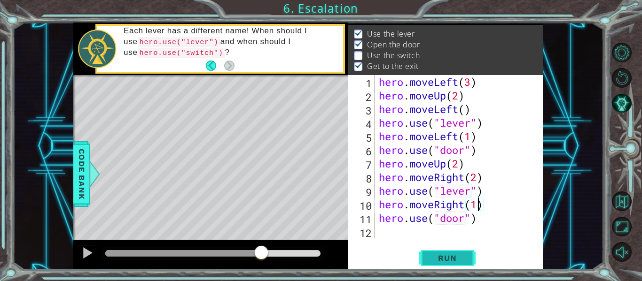
type textarea "hero.moveRight(1)"
click at [450, 256] on span "Run" at bounding box center [446, 258] width 37 height 9
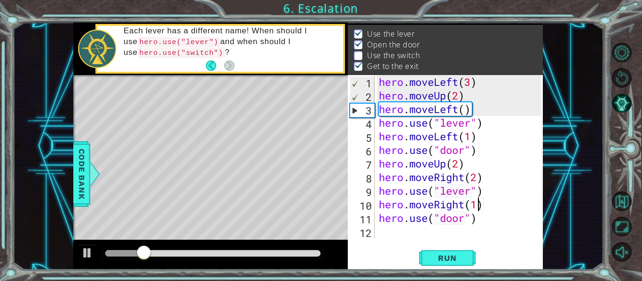
click at [277, 256] on div at bounding box center [212, 253] width 215 height 7
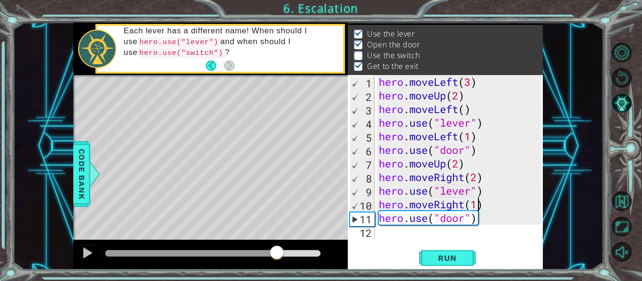
click at [384, 234] on div "hero . moveLeft ( 3 ) hero . moveUp ( 2 ) hero . moveLeft ( ) hero . use ( "lev…" at bounding box center [461, 170] width 169 height 191
click at [478, 218] on div "hero . moveLeft ( 3 ) hero . moveUp ( 2 ) hero . moveLeft ( ) hero . use ( "lev…" at bounding box center [461, 170] width 169 height 191
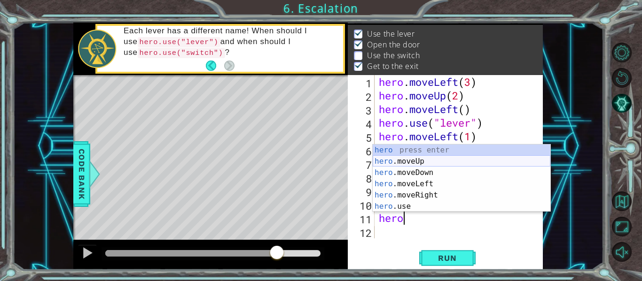
click at [419, 161] on div "hero press enter hero .moveUp press enter hero .moveDown press enter hero .move…" at bounding box center [461, 190] width 178 height 90
type textarea "hero.moveUp(1)"
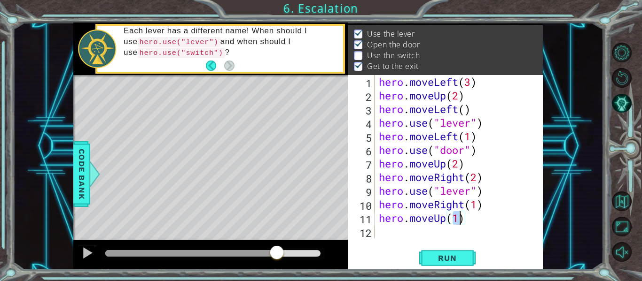
click at [478, 221] on div "hero . moveLeft ( 3 ) hero . moveUp ( 2 ) hero . moveLeft ( ) hero . use ( "lev…" at bounding box center [461, 170] width 169 height 191
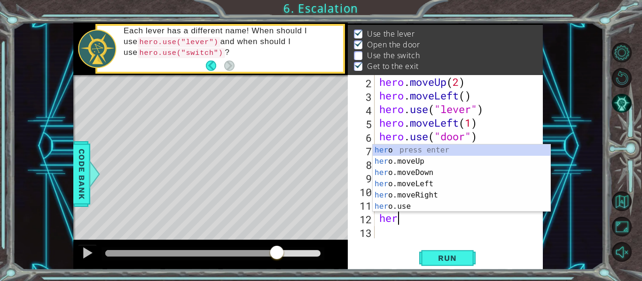
scroll to position [0, 0]
click at [427, 208] on div "her o press enter her o.moveUp press enter her o.moveDown press enter her o.mov…" at bounding box center [461, 190] width 178 height 90
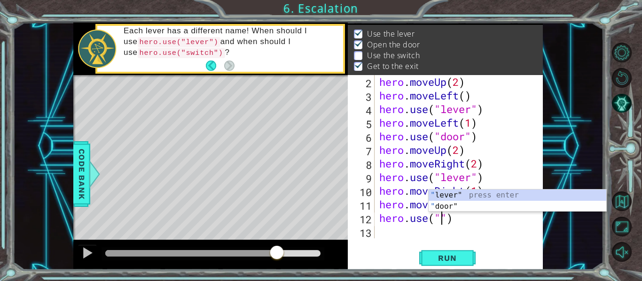
scroll to position [0, 3]
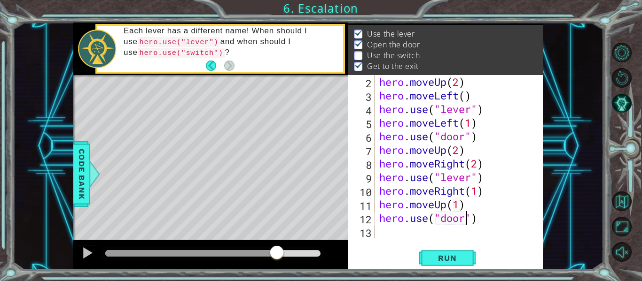
click at [454, 248] on div "hero.use("door") 2 3 4 5 6 7 8 9 10 11 12 13 hero . moveUp ( 2 ) hero . moveLef…" at bounding box center [445, 172] width 195 height 195
click at [454, 252] on button "Run" at bounding box center [447, 258] width 56 height 19
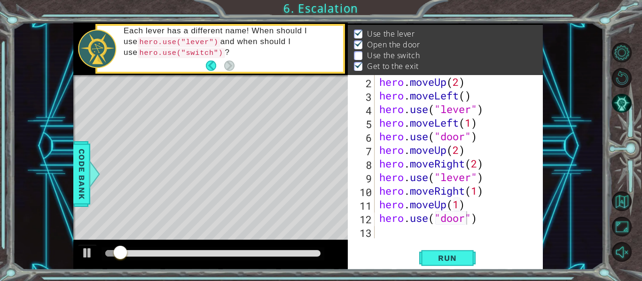
click at [289, 250] on div at bounding box center [212, 254] width 223 height 13
click at [287, 252] on div at bounding box center [212, 253] width 215 height 7
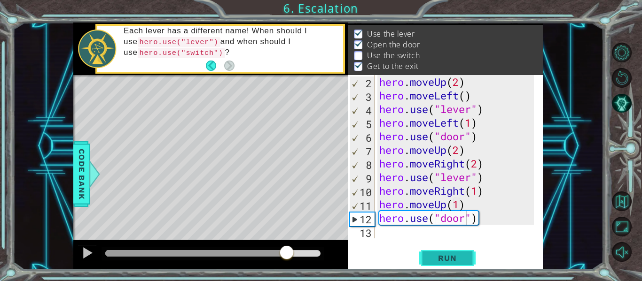
click at [433, 256] on span "Run" at bounding box center [446, 258] width 37 height 9
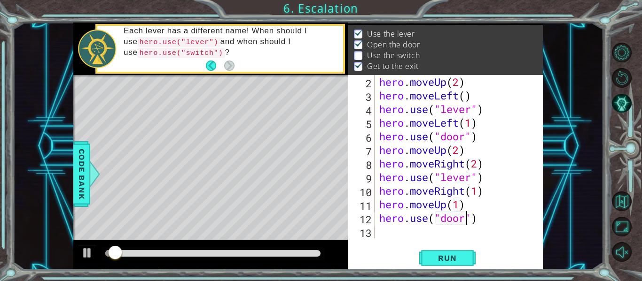
click at [282, 247] on div at bounding box center [210, 255] width 274 height 30
click at [280, 254] on div at bounding box center [212, 253] width 215 height 7
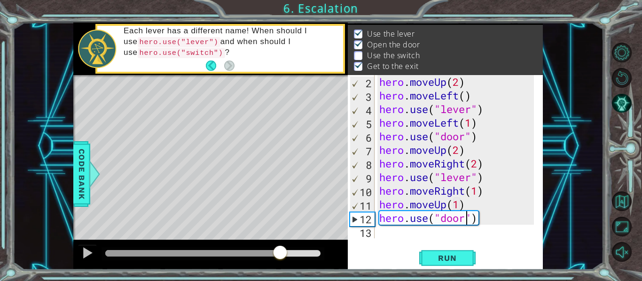
click at [470, 180] on div "hero . moveUp ( 2 ) hero . moveLeft ( ) hero . use ( "lever" ) hero . moveLeft …" at bounding box center [457, 170] width 161 height 191
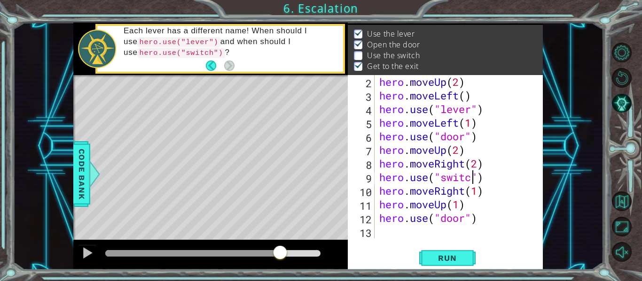
scroll to position [0, 5]
type textarea "hero.use("switch")"
click at [450, 250] on button "Run" at bounding box center [447, 258] width 56 height 19
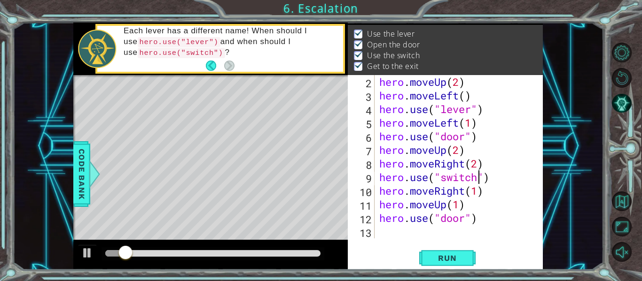
click at [302, 260] on div at bounding box center [212, 254] width 223 height 13
click at [291, 255] on div at bounding box center [212, 253] width 215 height 7
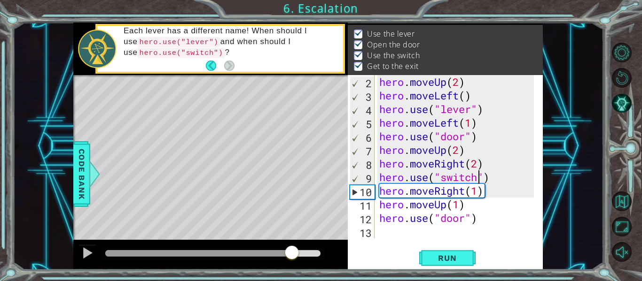
click at [269, 253] on div at bounding box center [198, 253] width 186 height 7
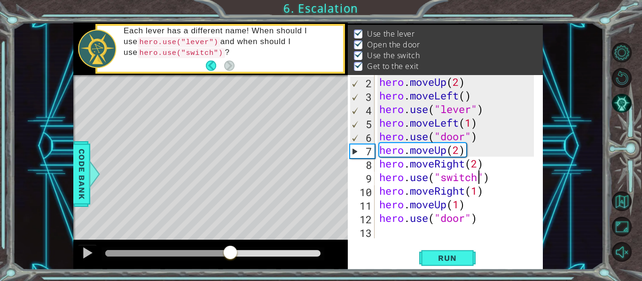
drag, startPoint x: 264, startPoint y: 252, endPoint x: 232, endPoint y: 261, distance: 33.0
click at [83, 261] on button at bounding box center [87, 254] width 19 height 19
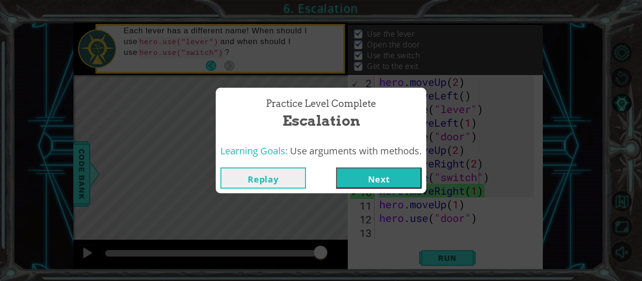
click at [366, 175] on button "Next" at bounding box center [378, 178] width 85 height 21
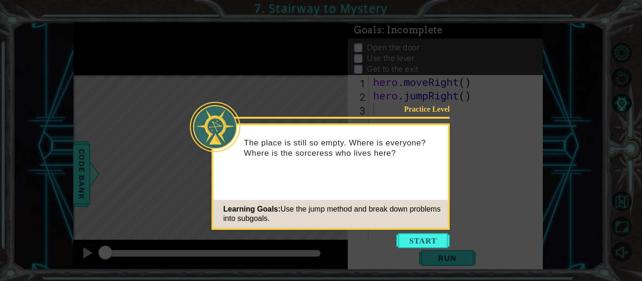
drag, startPoint x: 428, startPoint y: 240, endPoint x: 410, endPoint y: 248, distance: 19.8
click at [410, 248] on button "Start" at bounding box center [423, 240] width 54 height 15
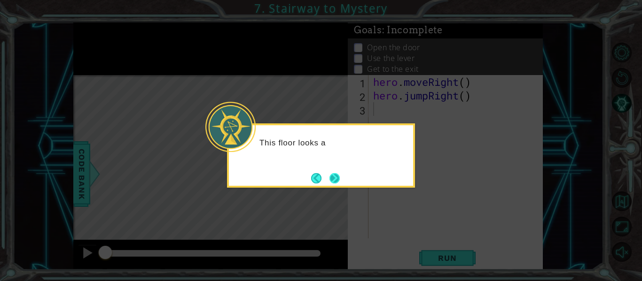
click at [329, 181] on button "Next" at bounding box center [334, 178] width 10 height 10
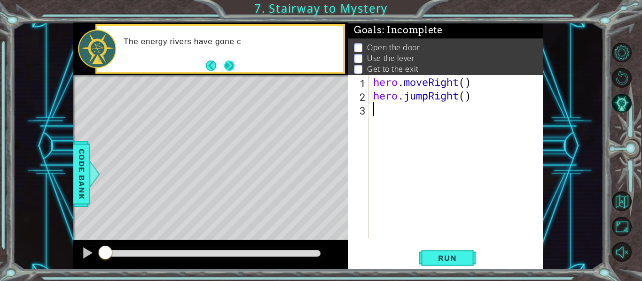
click at [234, 63] on button "Next" at bounding box center [229, 66] width 10 height 10
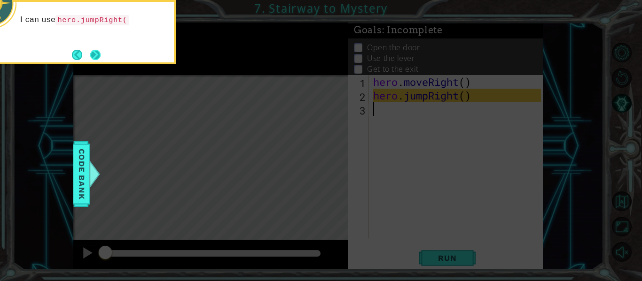
click at [94, 54] on button "Next" at bounding box center [95, 55] width 10 height 10
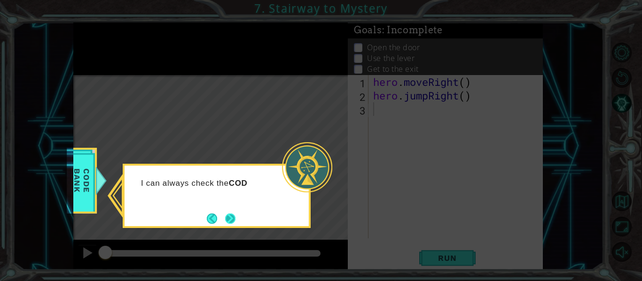
click at [225, 219] on button "Next" at bounding box center [230, 219] width 10 height 10
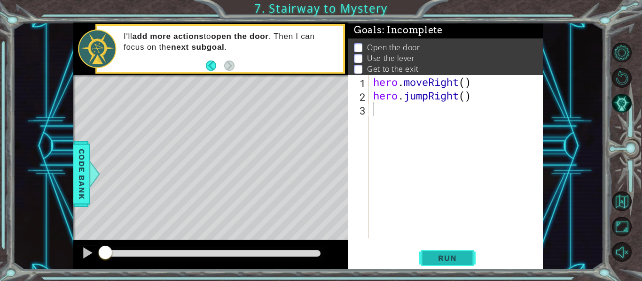
click at [451, 261] on span "Run" at bounding box center [446, 258] width 37 height 9
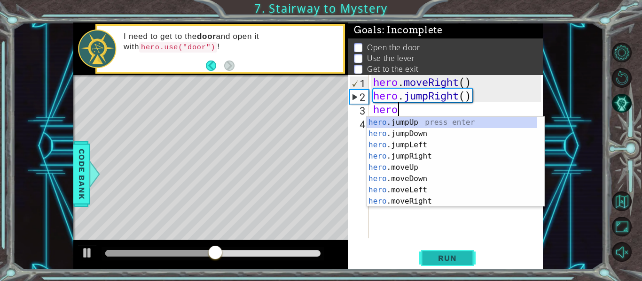
scroll to position [0, 1]
type textarea "hero.moveUp(1)"
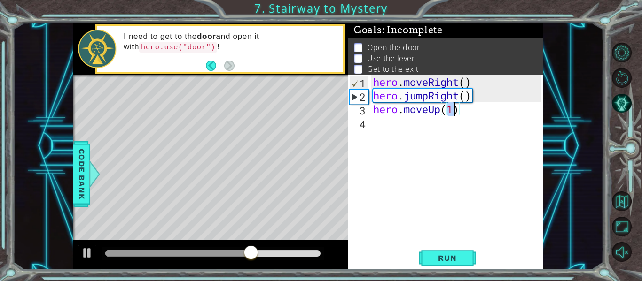
click at [445, 125] on div "hero . moveRight ( ) hero . jumpRight ( ) hero . moveUp ( 1 )" at bounding box center [458, 170] width 174 height 191
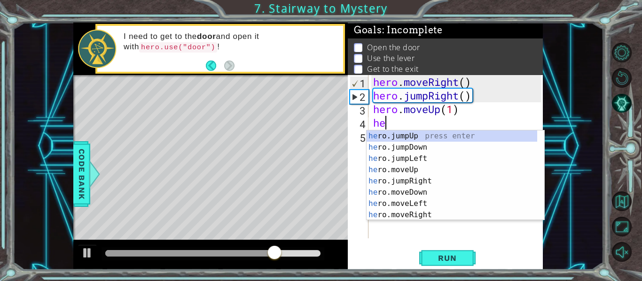
scroll to position [0, 0]
type textarea "hero.r"
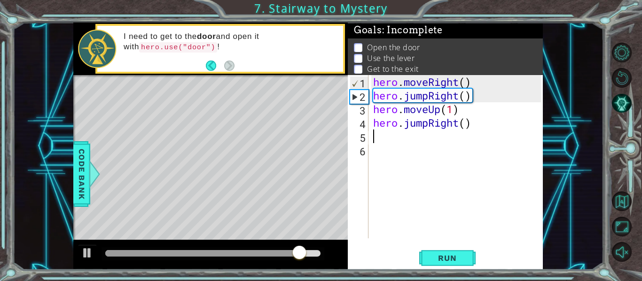
scroll to position [0, 0]
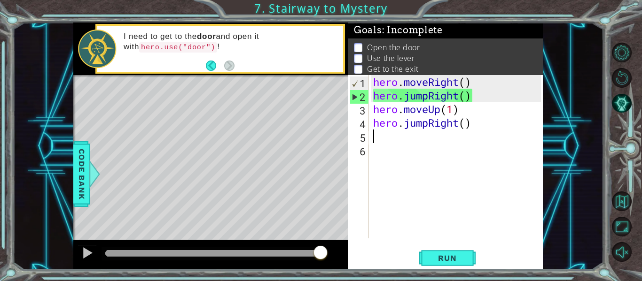
click at [457, 125] on div "hero . moveRight ( ) hero . jumpRight ( ) hero . moveUp ( 1 ) hero . jumpRight …" at bounding box center [458, 170] width 174 height 191
click at [430, 123] on div "hero . moveRight ( ) hero . jumpRight ( ) hero . moveUp ( 1 ) hero . jumpRight …" at bounding box center [458, 170] width 174 height 191
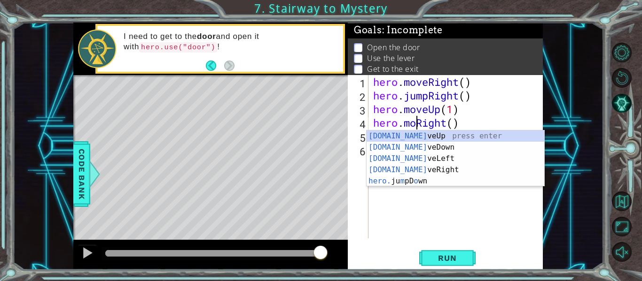
scroll to position [0, 2]
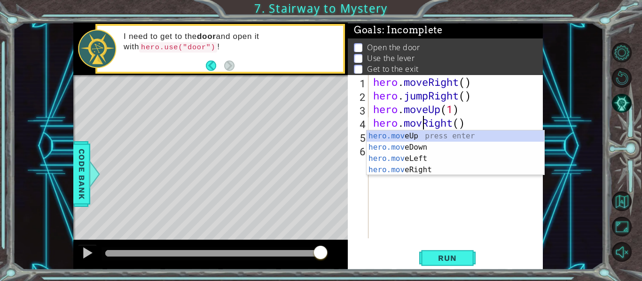
type textarea "hero.moveRight()"
click at [478, 123] on div "hero . moveRight ( ) hero . jumpRight ( ) hero . moveUp ( 1 ) hero . moveRight …" at bounding box center [458, 170] width 174 height 191
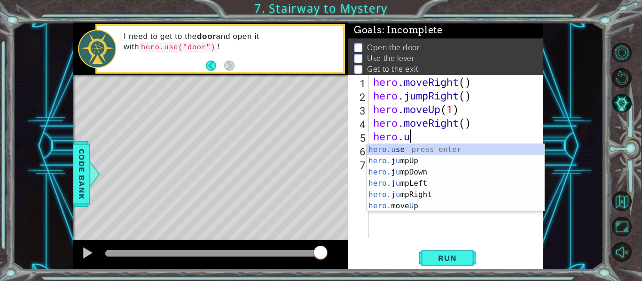
scroll to position [0, 1]
click at [447, 147] on div "hero.u se press enter hero. j u mpUp press enter hero. j u mpDown press enter h…" at bounding box center [455, 189] width 178 height 90
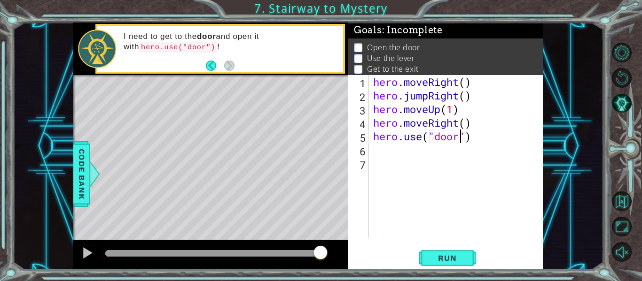
scroll to position [0, 4]
type textarea "hero.use("door")"
click at [442, 265] on button "Run" at bounding box center [447, 258] width 56 height 19
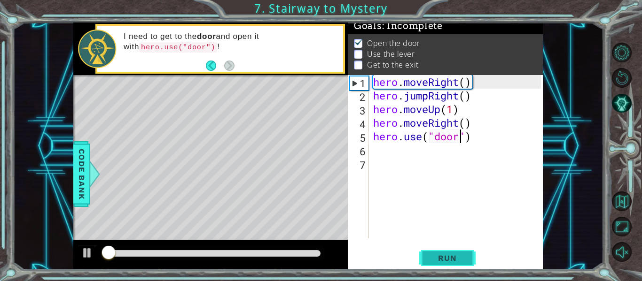
scroll to position [8, 0]
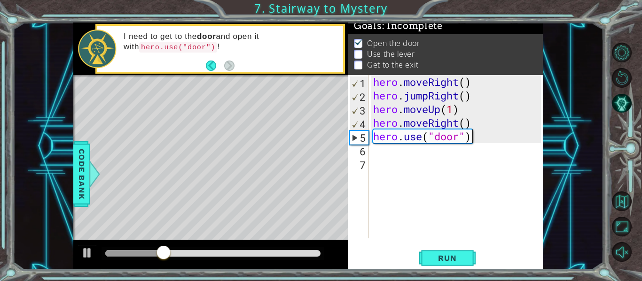
click at [501, 131] on div "hero . moveRight ( ) hero . jumpRight ( ) hero . moveUp ( 1 ) hero . moveRight …" at bounding box center [458, 170] width 174 height 191
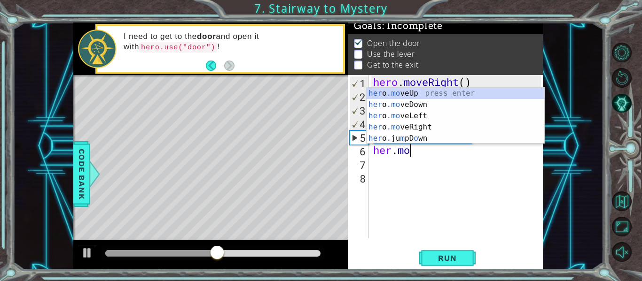
scroll to position [0, 1]
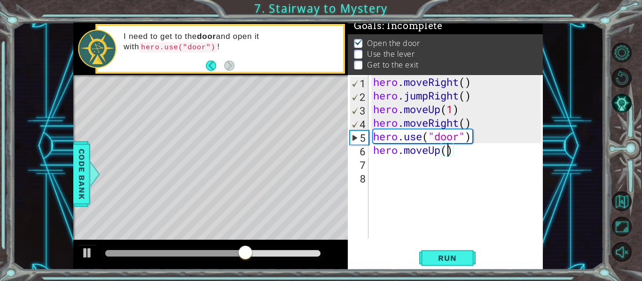
type textarea "hero.moveUp(2)"
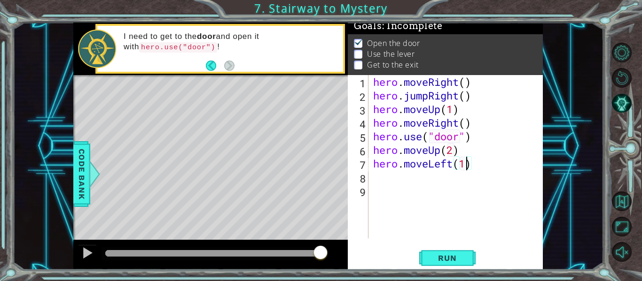
scroll to position [0, 4]
click at [492, 138] on div "hero . moveRight ( ) hero . jumpRight ( ) hero . moveUp ( 1 ) hero . moveRight …" at bounding box center [458, 170] width 174 height 191
type textarea "hero.use("door")"
click at [494, 174] on div "hero . moveRight ( ) hero . jumpRight ( ) hero . moveUp ( 1 ) hero . moveRight …" at bounding box center [458, 170] width 174 height 191
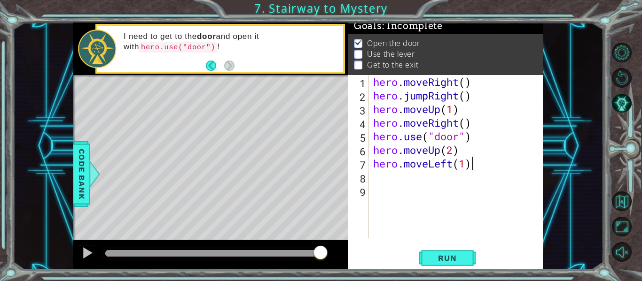
click at [496, 164] on div "hero . moveRight ( ) hero . jumpRight ( ) hero . moveUp ( 1 ) hero . moveRight …" at bounding box center [458, 170] width 174 height 191
type textarea "hero.moveLeft(1)"
click at [496, 164] on div "hero . moveRight ( ) hero . jumpRight ( ) hero . moveUp ( 1 ) hero . moveRight …" at bounding box center [458, 170] width 174 height 191
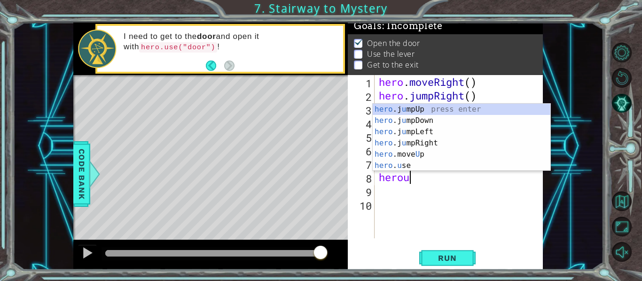
scroll to position [0, 1]
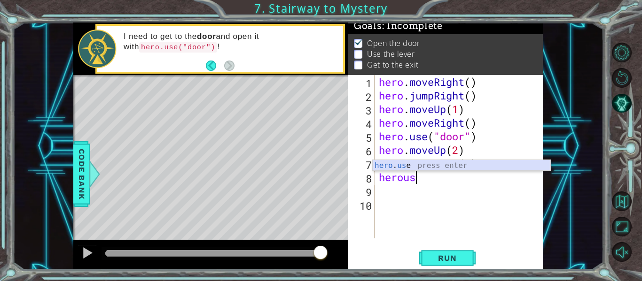
click at [482, 165] on div "hero . us e press enter" at bounding box center [461, 177] width 178 height 34
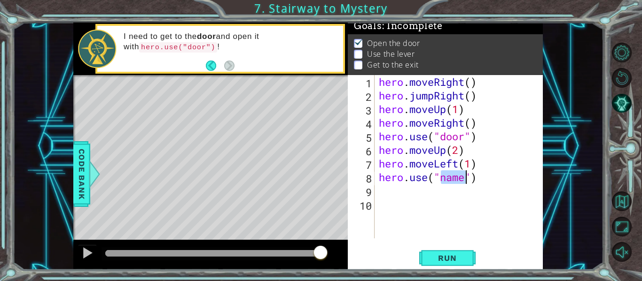
click at [468, 178] on div "hero . moveRight ( ) hero . jumpRight ( ) hero . moveUp ( 1 ) hero . moveRight …" at bounding box center [459, 156] width 164 height 163
type textarea "hero.use("lever")"
click at [493, 180] on div "hero . moveRight ( ) hero . jumpRight ( ) hero . moveUp ( 1 ) hero . moveRight …" at bounding box center [461, 170] width 169 height 191
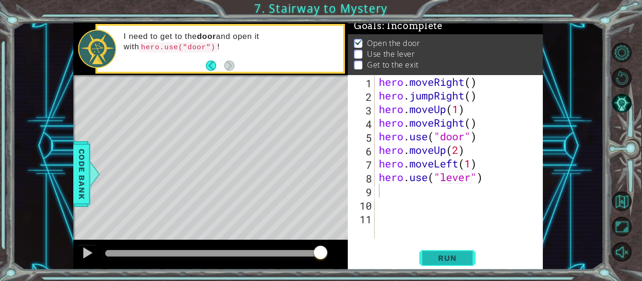
click at [458, 263] on span "Run" at bounding box center [446, 258] width 37 height 9
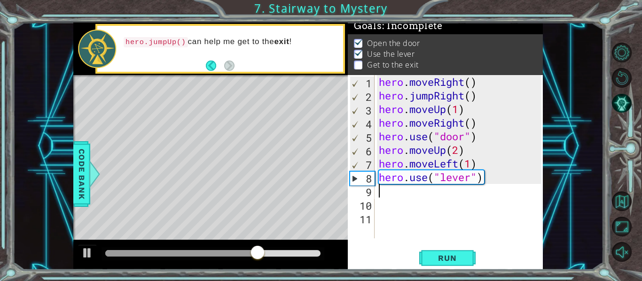
click at [510, 178] on div "hero . moveRight ( ) hero . jumpRight ( ) hero . moveUp ( 1 ) hero . moveRight …" at bounding box center [461, 170] width 169 height 191
type textarea "hero.use("lever")"
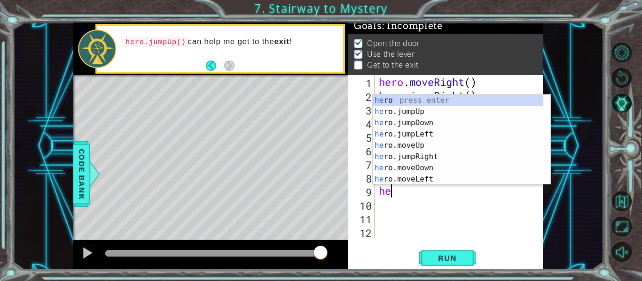
type textarea "h"
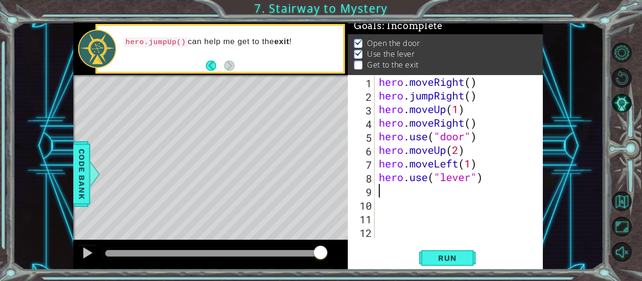
type textarea "le"
click at [466, 192] on div "hero . moveRight ( ) hero . jumpRight ( ) hero . moveUp ( 1 ) hero . moveRight …" at bounding box center [457, 170] width 161 height 191
type textarea "hero.jumpLeft(2)"
click at [516, 198] on div "hero . moveRight ( ) hero . jumpRight ( ) hero . moveUp ( 1 ) hero . moveRight …" at bounding box center [457, 170] width 161 height 191
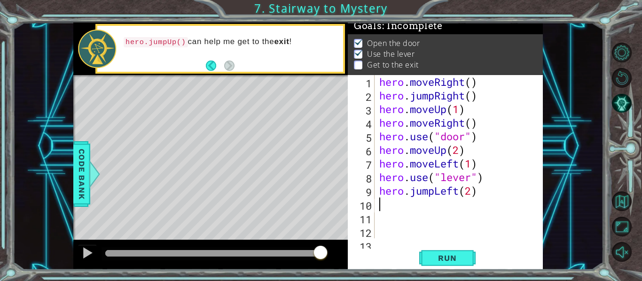
scroll to position [0, 0]
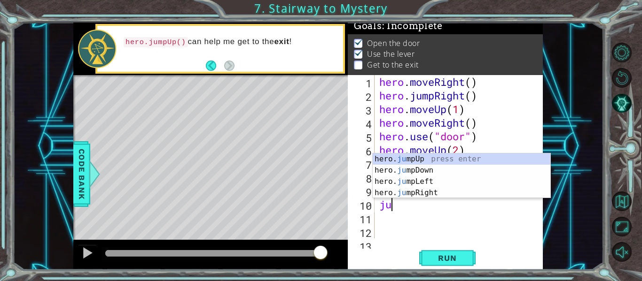
type textarea "jum"
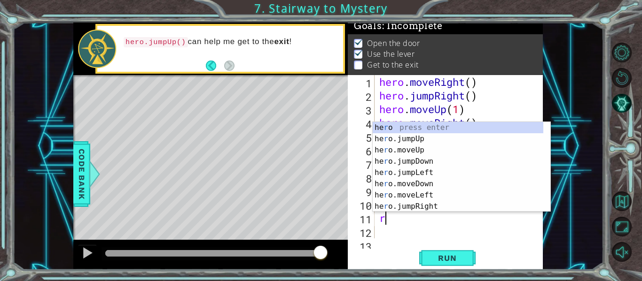
type textarea "ri"
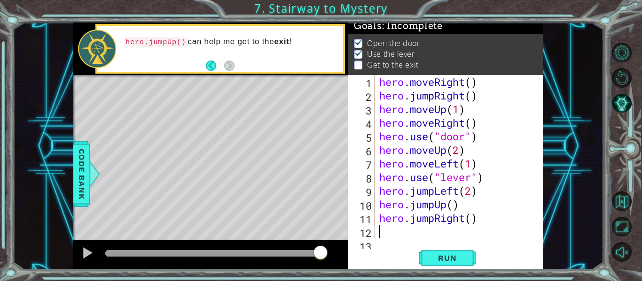
click at [469, 221] on div "hero . moveRight ( ) hero . jumpRight ( ) hero . moveUp ( 1 ) hero . moveRight …" at bounding box center [457, 170] width 161 height 191
click at [434, 217] on div "hero . moveRight ( ) hero . jumpRight ( ) hero . moveUp ( 1 ) hero . moveRight …" at bounding box center [457, 170] width 161 height 191
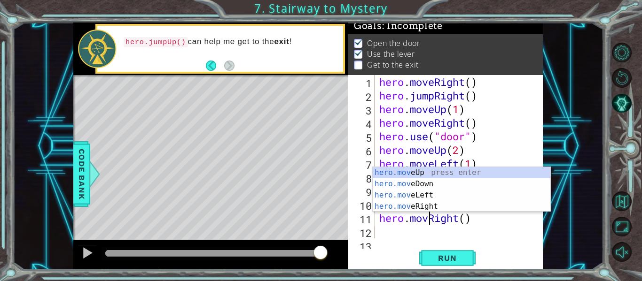
scroll to position [0, 3]
click at [473, 222] on div "hero . moveRight ( ) hero . jumpRight ( ) hero . moveUp ( 1 ) hero . moveRight …" at bounding box center [457, 170] width 161 height 191
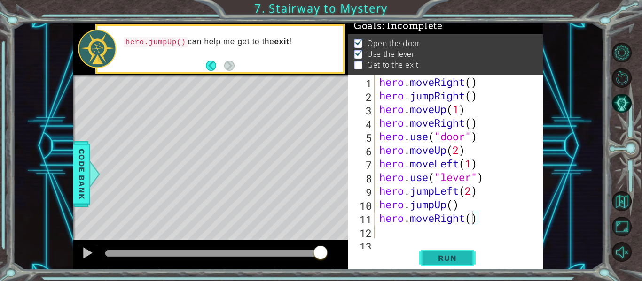
click at [469, 251] on button "Run" at bounding box center [447, 258] width 56 height 19
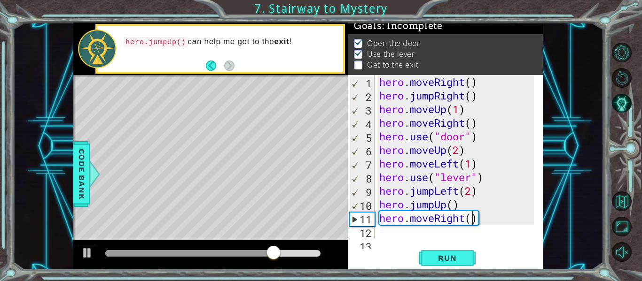
click at [484, 222] on div "hero . moveRight ( ) hero . jumpRight ( ) hero . moveUp ( 1 ) hero . moveRight …" at bounding box center [457, 170] width 161 height 191
click at [472, 221] on div "hero . moveRight ( ) hero . jumpRight ( ) hero . moveUp ( 1 ) hero . moveRight …" at bounding box center [457, 170] width 161 height 191
type textarea "hero.moveRight(2)"
click at [451, 251] on button "Run" at bounding box center [447, 258] width 56 height 19
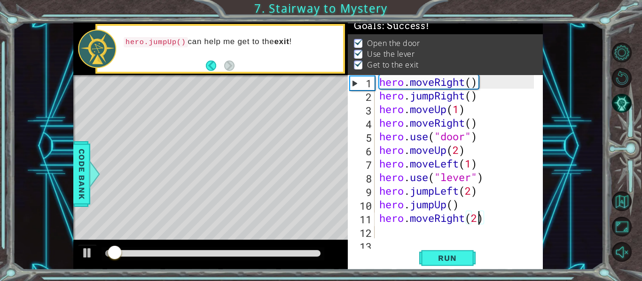
click at [248, 248] on div at bounding box center [212, 254] width 223 height 13
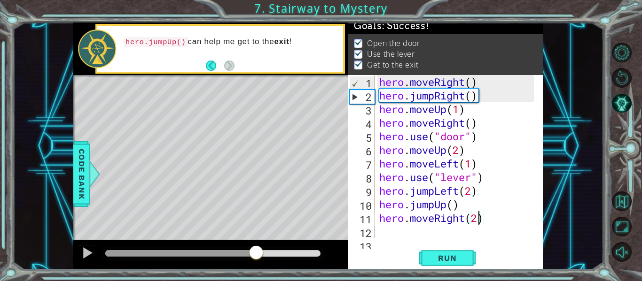
click at [256, 255] on div at bounding box center [212, 253] width 215 height 7
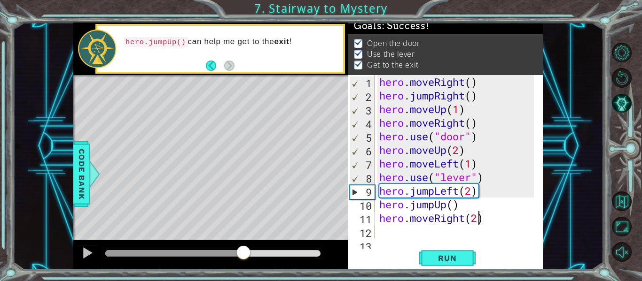
drag, startPoint x: 259, startPoint y: 253, endPoint x: 242, endPoint y: 255, distance: 17.0
click at [242, 255] on div at bounding box center [243, 253] width 17 height 17
click at [84, 247] on div at bounding box center [87, 253] width 12 height 12
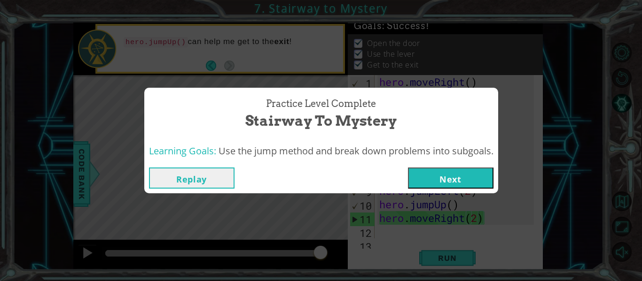
click at [457, 172] on button "Next" at bounding box center [450, 178] width 85 height 21
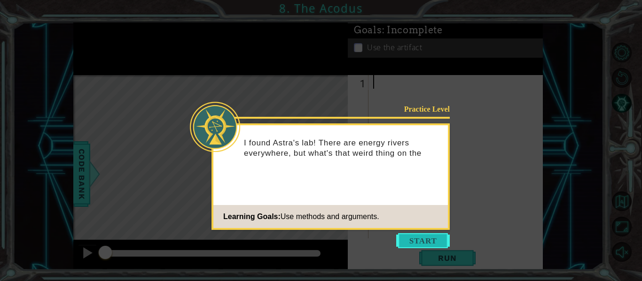
click at [427, 234] on button "Start" at bounding box center [423, 240] width 54 height 15
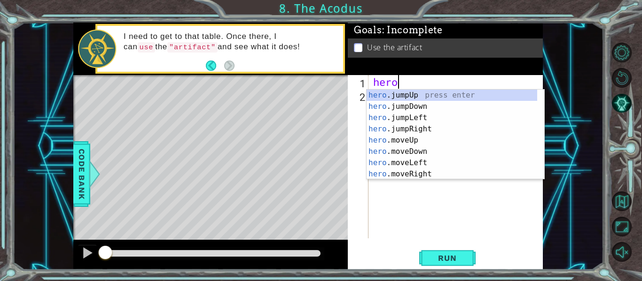
scroll to position [0, 1]
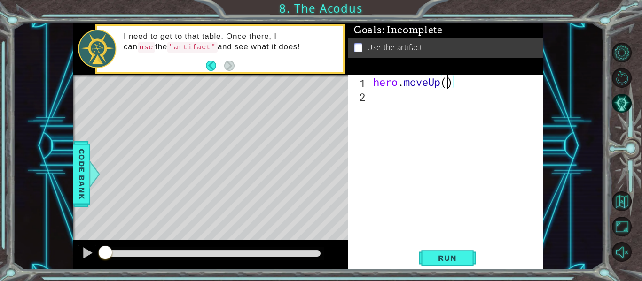
type textarea "hero.moveUp(2)"
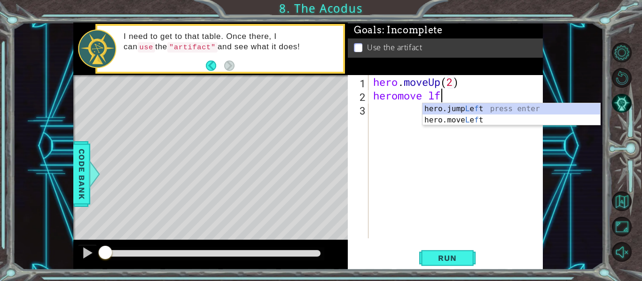
scroll to position [0, 3]
type textarea "heromove hero.jumpLeft()"
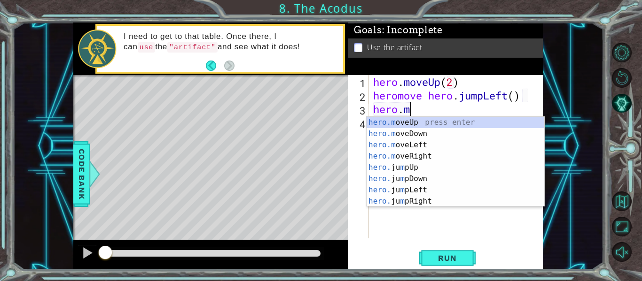
scroll to position [0, 1]
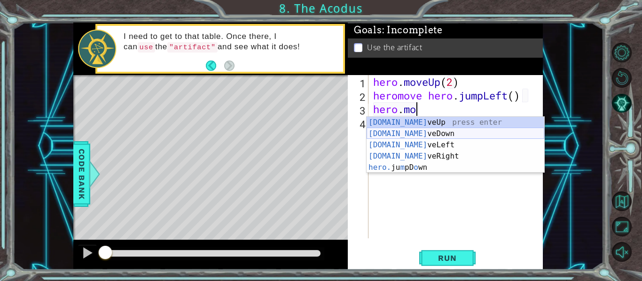
click at [442, 131] on div "[DOMAIN_NAME] veUp press enter [DOMAIN_NAME] veDown press enter [DOMAIN_NAME] v…" at bounding box center [455, 156] width 178 height 79
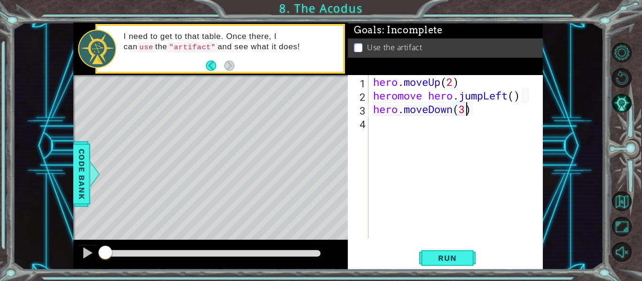
scroll to position [0, 4]
click at [479, 111] on div "hero . moveUp ( 2 ) heromove hero . jumpLeft ( ) hero . moveDown ( 3 )" at bounding box center [458, 170] width 174 height 191
type textarea "hero.moveDown(2)"
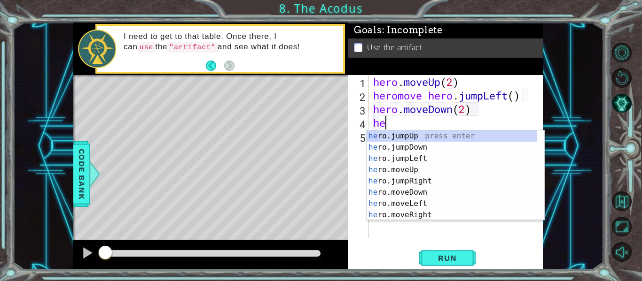
scroll to position [0, 0]
click at [426, 200] on div "her o.jumpUp press enter her o.jumpDown press enter her o.jumpLeft press enter …" at bounding box center [451, 187] width 171 height 113
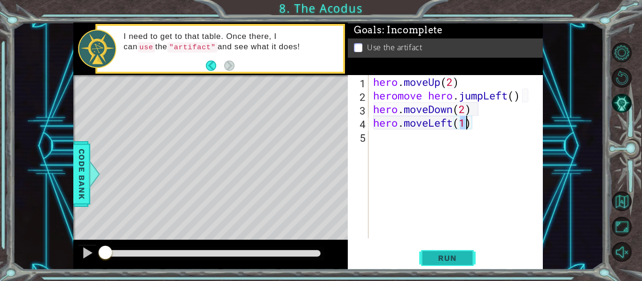
click at [434, 258] on span "Run" at bounding box center [446, 258] width 37 height 9
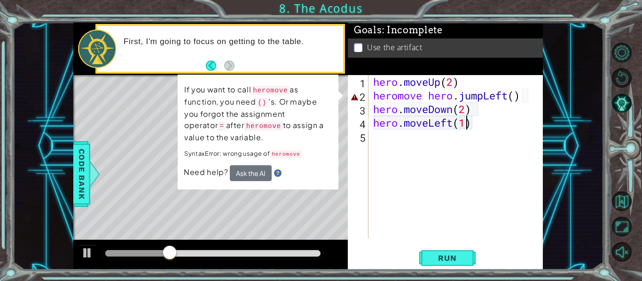
click at [267, 53] on div "First, I'm going to focus on getting to the table." at bounding box center [230, 48] width 226 height 33
click at [210, 66] on button "Back" at bounding box center [215, 66] width 18 height 10
click at [233, 173] on button "Ask the AI" at bounding box center [251, 173] width 42 height 16
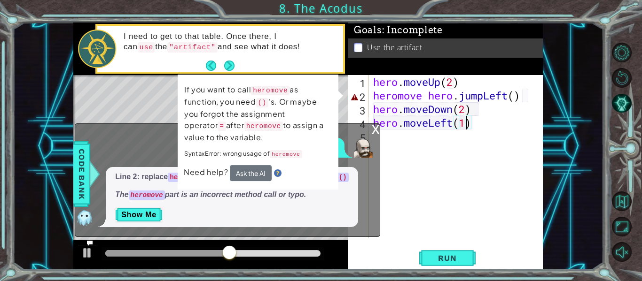
click at [377, 133] on div "x" at bounding box center [375, 128] width 8 height 9
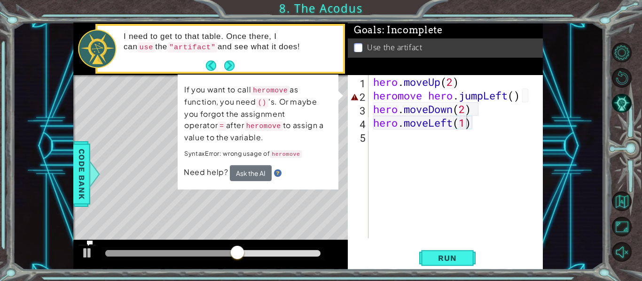
click at [338, 201] on div "Level Map" at bounding box center [290, 213] width 434 height 277
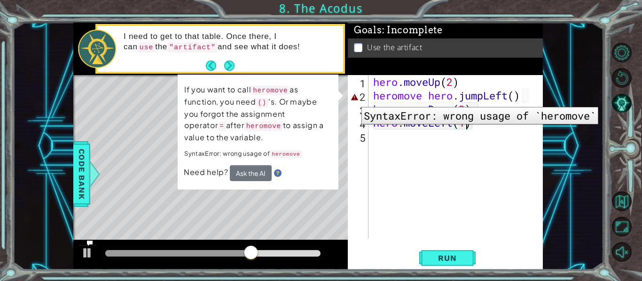
click at [354, 100] on div "2" at bounding box center [358, 97] width 19 height 14
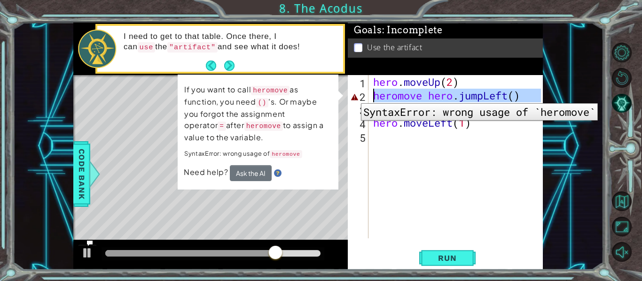
click at [354, 96] on div "2" at bounding box center [358, 97] width 19 height 14
type textarea "heromove hero.jumpLeft()"
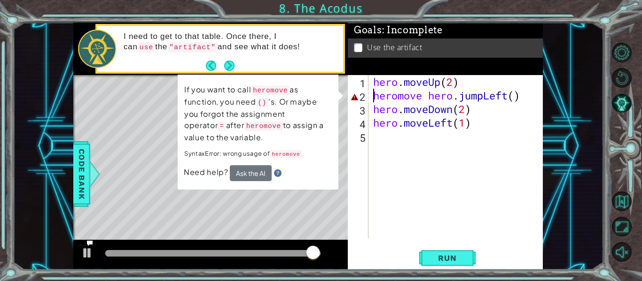
click at [482, 159] on div "hero . moveUp ( 2 ) heromove hero . jumpLeft ( ) hero . moveDown ( 2 ) hero . m…" at bounding box center [458, 170] width 174 height 191
click at [257, 171] on button "Ask the AI" at bounding box center [251, 173] width 42 height 16
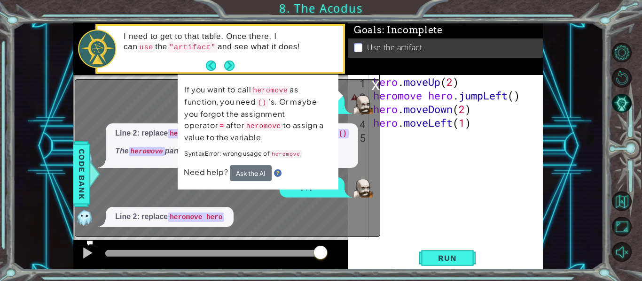
click at [380, 82] on div "hero . moveUp ( 2 ) heromove hero . jumpLeft ( ) hero . moveDown ( 2 ) hero . m…" at bounding box center [458, 170] width 174 height 191
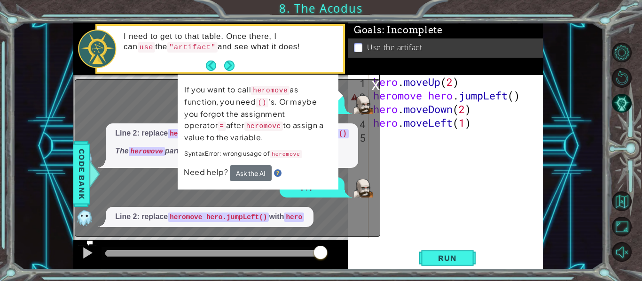
click at [373, 94] on div "How can I fix it? Line 2: replace heromove hero.jumpLeft() with hero.jumpLeft()…" at bounding box center [225, 160] width 300 height 133
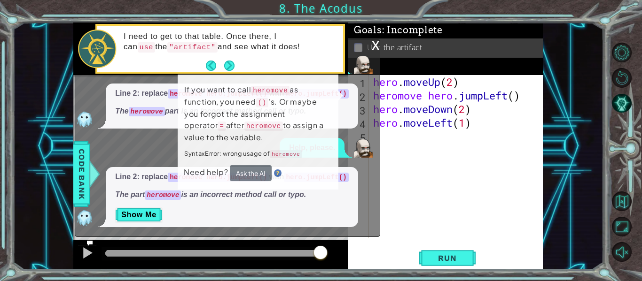
click at [375, 45] on div "x" at bounding box center [375, 44] width 8 height 9
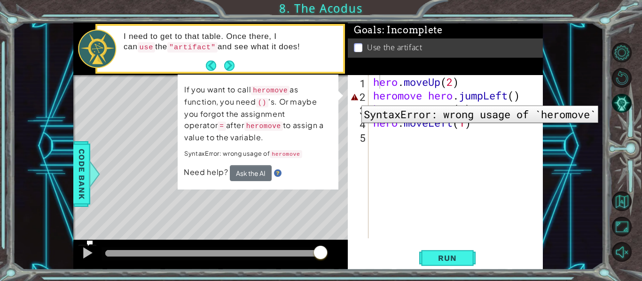
click at [354, 99] on div "2" at bounding box center [358, 97] width 19 height 14
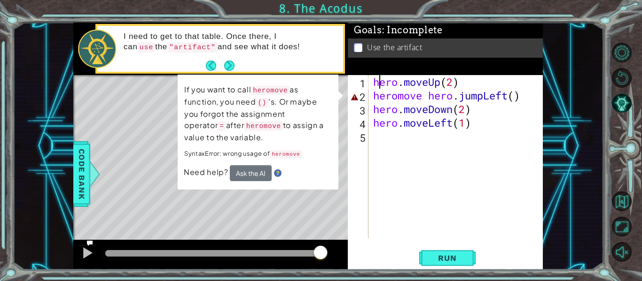
click at [399, 94] on div "hero . moveUp ( 2 ) heromove hero . jumpLeft ( ) hero . moveDown ( 2 ) hero . m…" at bounding box center [458, 170] width 174 height 191
type textarea "hero.move hero.jumpLeft()"
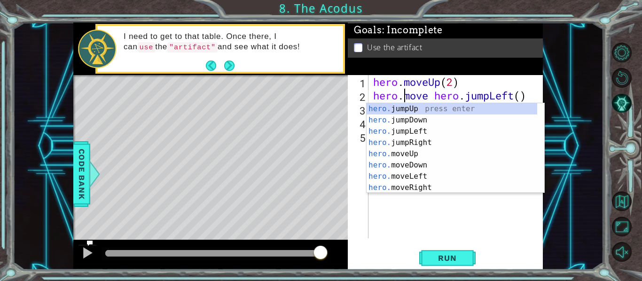
click at [476, 219] on div "hero . moveUp ( 2 ) hero . move hero . jumpLeft ( ) hero . moveDown ( 2 ) hero …" at bounding box center [458, 170] width 174 height 191
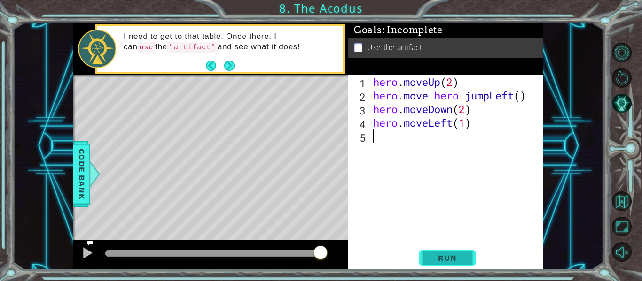
click at [447, 256] on span "Run" at bounding box center [446, 258] width 37 height 9
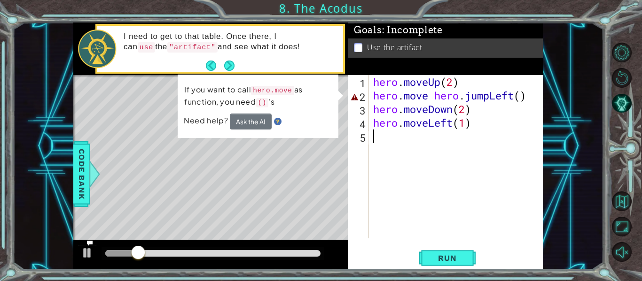
click at [531, 98] on div "hero . moveUp ( 2 ) hero . move hero . jumpLeft ( ) hero . moveDown ( 2 ) hero …" at bounding box center [458, 170] width 174 height 191
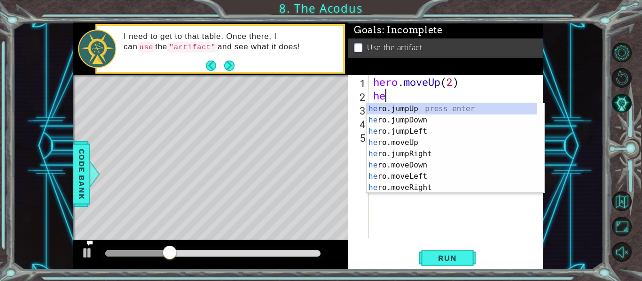
type textarea "h"
type textarea "hero"
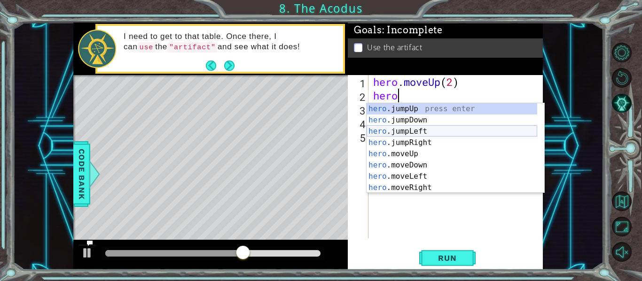
click at [426, 131] on div "hero .jumpUp press enter hero .jumpDown press enter hero .jumpLeft press enter …" at bounding box center [451, 159] width 171 height 113
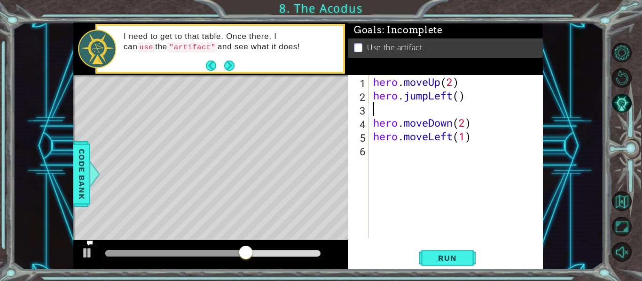
scroll to position [0, 0]
click at [453, 99] on div "hero . moveUp ( 2 ) hero . jumpLeft ( ) hero . moveDown ( 2 ) hero . moveLeft (…" at bounding box center [458, 170] width 174 height 191
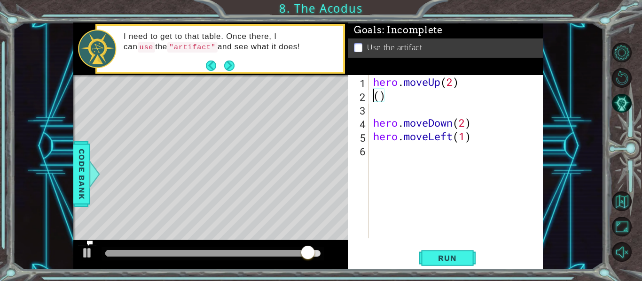
scroll to position [0, 0]
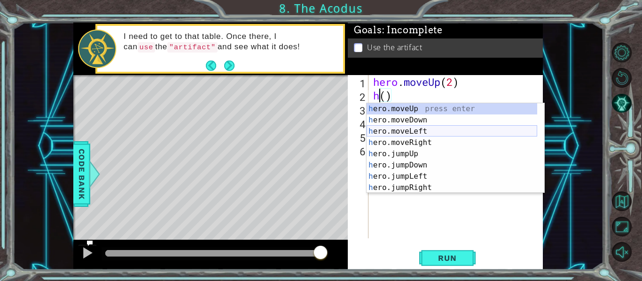
click at [425, 128] on div "h ero.moveUp press enter h ero.moveDown press enter h ero.moveLeft press enter …" at bounding box center [451, 159] width 171 height 113
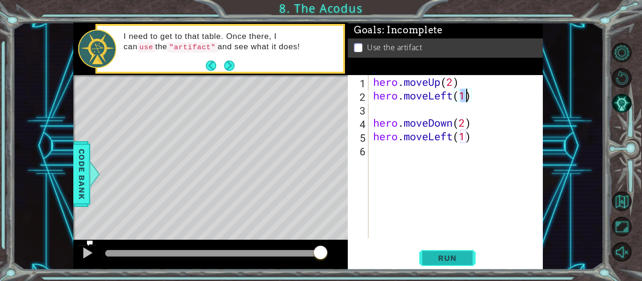
type textarea "hero.moveLeft(1)"
click at [451, 267] on button "Run" at bounding box center [447, 258] width 56 height 19
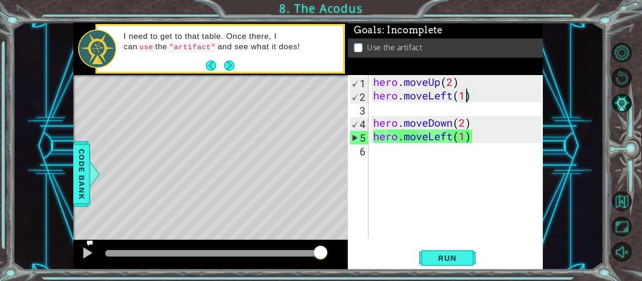
click at [411, 151] on div "hero . moveUp ( 2 ) hero . moveLeft ( 1 ) hero . moveDown ( 2 ) hero . moveLeft…" at bounding box center [458, 170] width 174 height 191
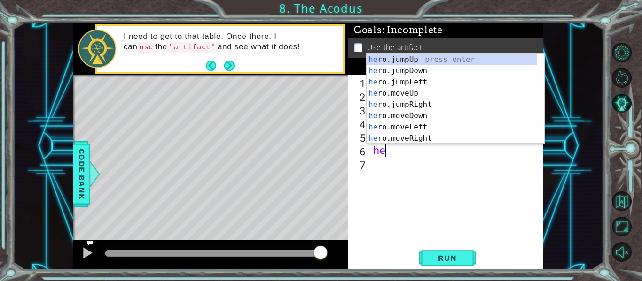
scroll to position [0, 0]
type textarea "h"
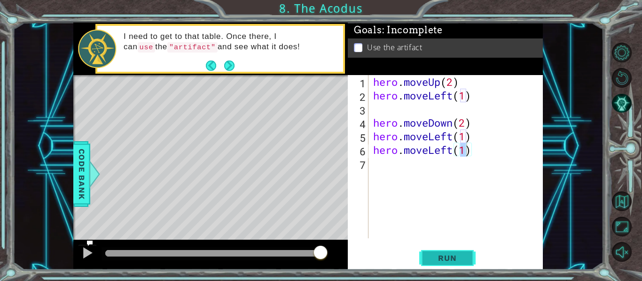
click at [465, 266] on button "Run" at bounding box center [447, 258] width 56 height 19
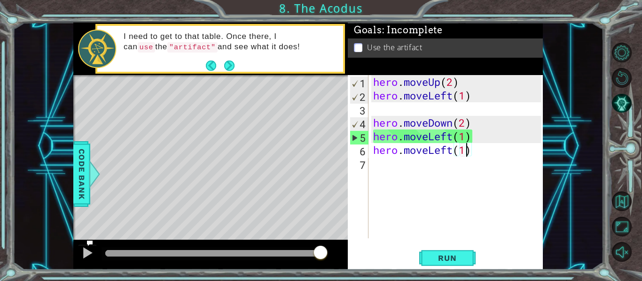
click at [468, 135] on div "hero . moveUp ( 2 ) hero . moveLeft ( 1 ) hero . moveDown ( 2 ) hero . moveLeft…" at bounding box center [458, 170] width 174 height 191
click at [472, 137] on div "hero . moveUp ( 2 ) hero . moveLeft ( 1 ) hero . moveDown ( 2 ) hero . moveLeft…" at bounding box center [458, 170] width 174 height 191
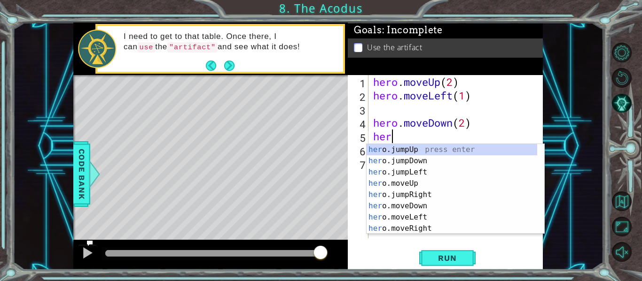
scroll to position [0, 0]
type textarea "h"
type textarea "hero"
click at [450, 170] on div "hero .jumpUp press enter hero .jumpDown press enter hero .jumpLeft press enter …" at bounding box center [451, 200] width 171 height 113
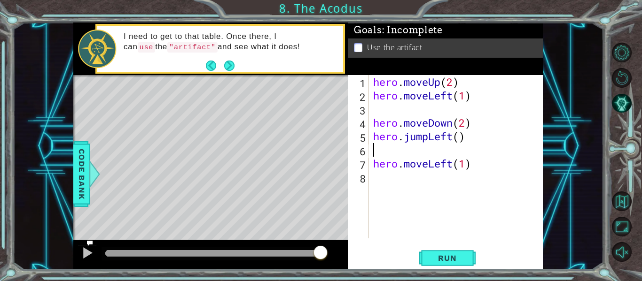
scroll to position [0, 0]
click at [444, 261] on span "Run" at bounding box center [446, 258] width 37 height 9
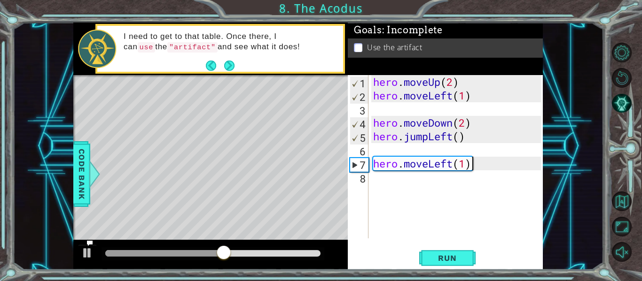
click at [478, 167] on div "hero . moveUp ( 2 ) hero . moveLeft ( 1 ) hero . moveDown ( 2 ) hero . jumpLeft…" at bounding box center [458, 170] width 174 height 191
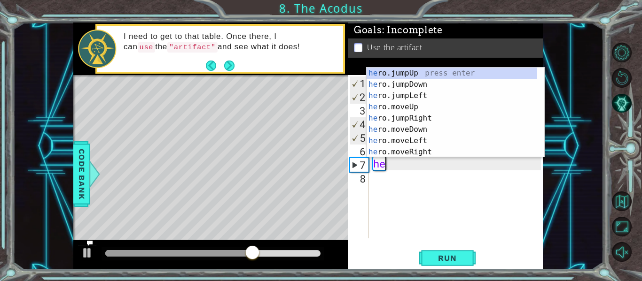
type textarea "h"
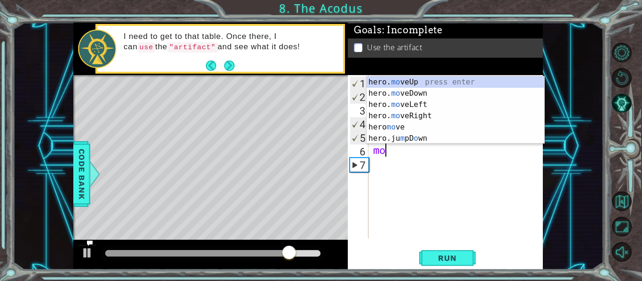
scroll to position [0, 0]
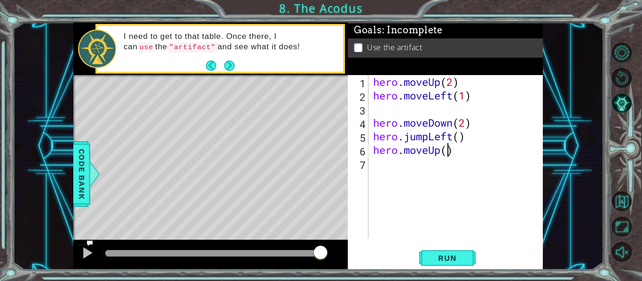
type textarea "hero.moveUp(2)"
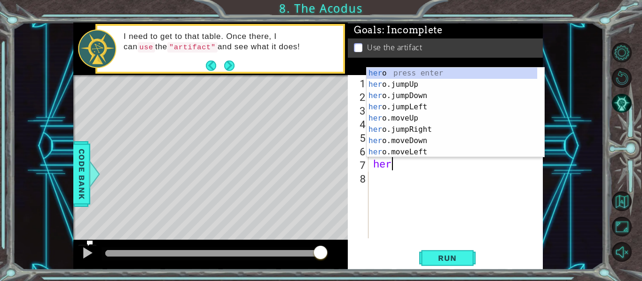
scroll to position [0, 0]
type textarea "h"
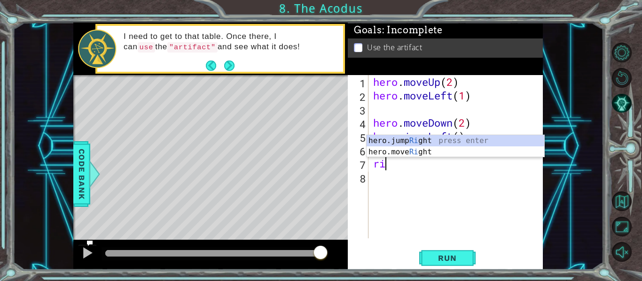
scroll to position [0, 0]
click at [421, 153] on div "hero.jump Rig ht press enter hero.move Rig ht press enter" at bounding box center [455, 157] width 178 height 45
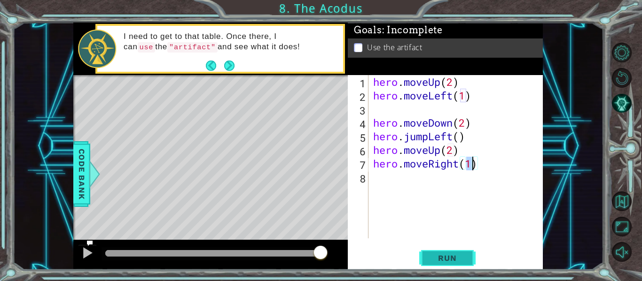
type textarea "hero.moveRight(1)"
click at [455, 264] on button "Run" at bounding box center [447, 258] width 56 height 19
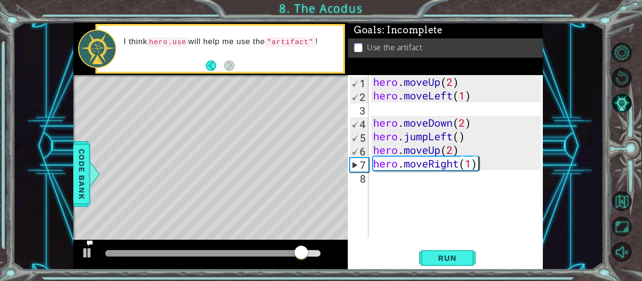
click at [486, 166] on div "hero . moveUp ( 2 ) hero . moveLeft ( 1 ) hero . moveDown ( 2 ) hero . jumpLeft…" at bounding box center [458, 170] width 174 height 191
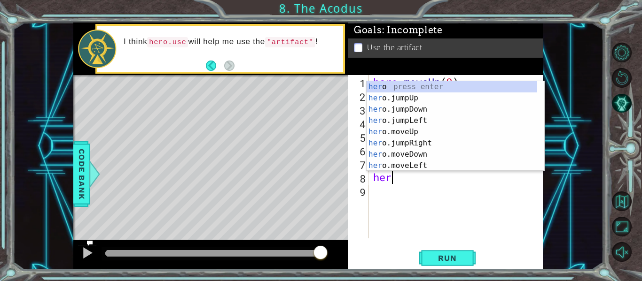
scroll to position [0, 0]
type textarea "h"
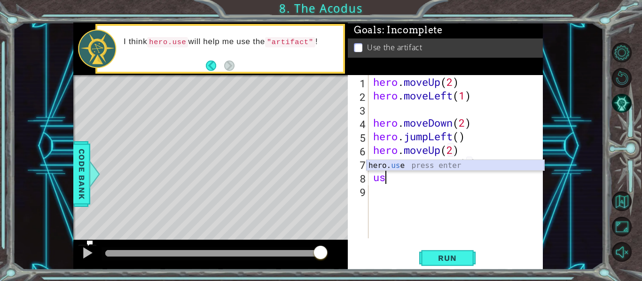
click at [485, 167] on div "hero. us e press enter" at bounding box center [455, 177] width 178 height 34
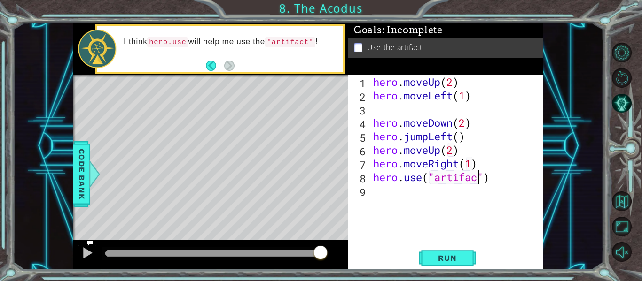
scroll to position [0, 5]
type textarea "hero.use("artifact")"
click at [464, 253] on button "Run" at bounding box center [447, 258] width 56 height 19
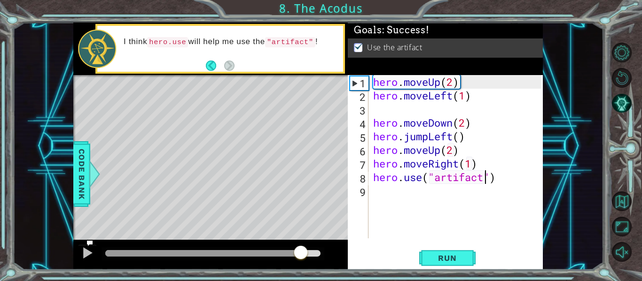
click at [301, 254] on div at bounding box center [212, 253] width 215 height 7
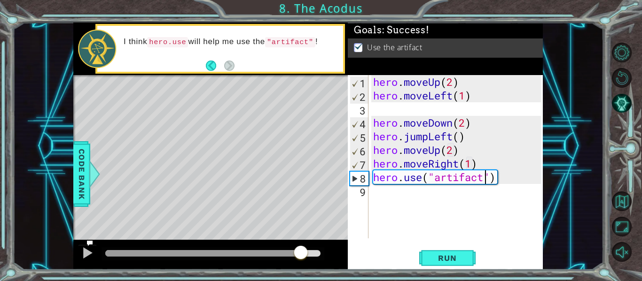
click at [77, 243] on div at bounding box center [210, 255] width 274 height 30
click at [83, 252] on div at bounding box center [87, 253] width 12 height 12
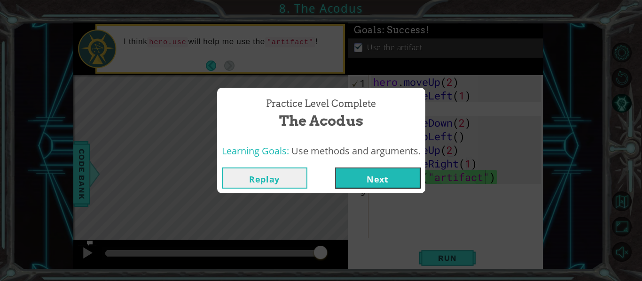
click at [353, 184] on button "Next" at bounding box center [377, 178] width 85 height 21
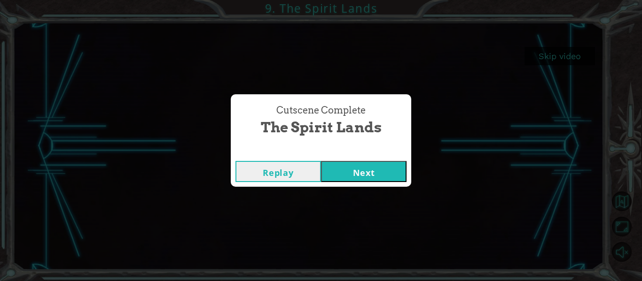
click at [374, 171] on button "Next" at bounding box center [363, 171] width 85 height 21
